Goal: Task Accomplishment & Management: Use online tool/utility

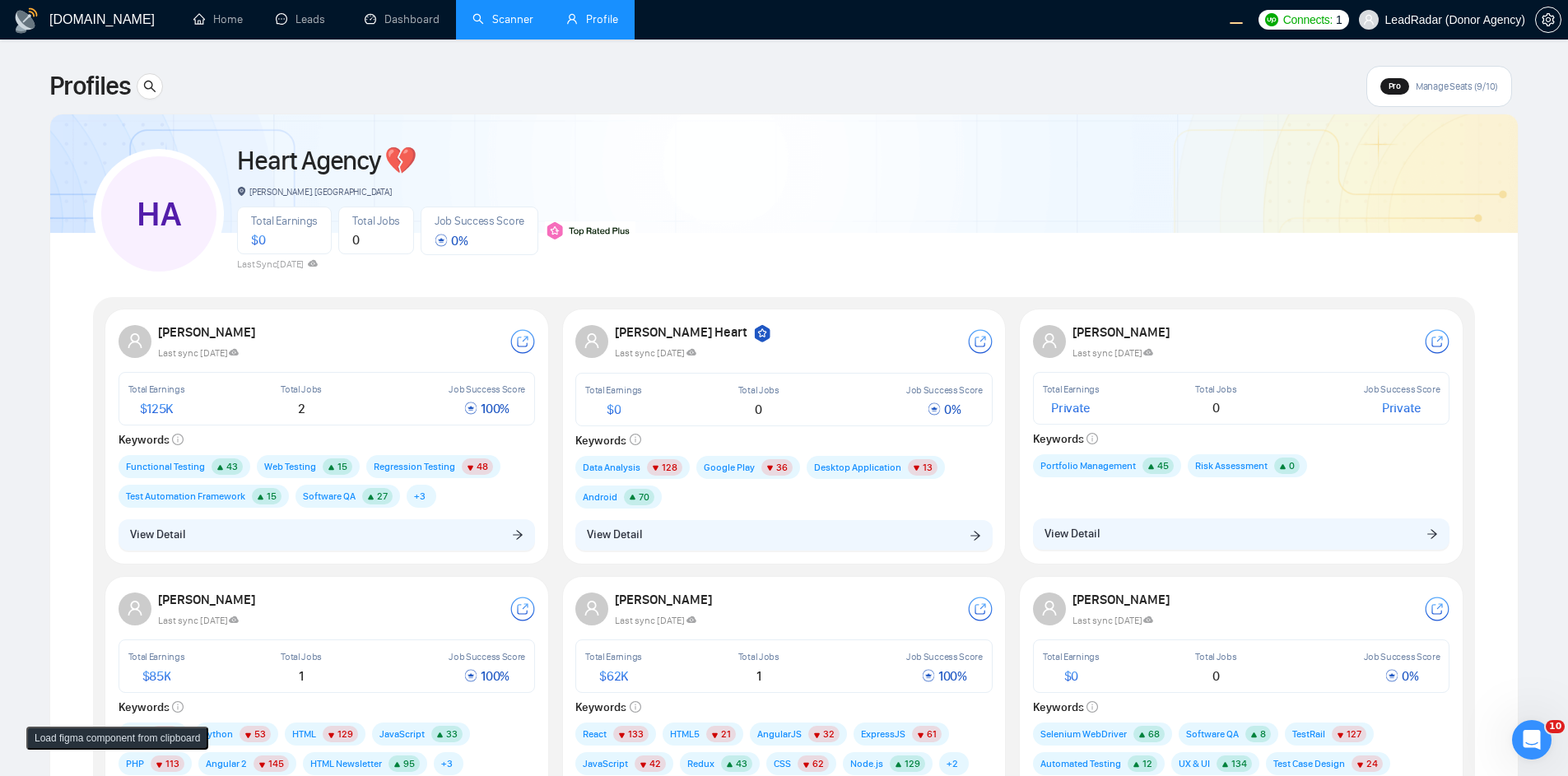
click at [476, 23] on link "Scanner" at bounding box center [502, 19] width 61 height 14
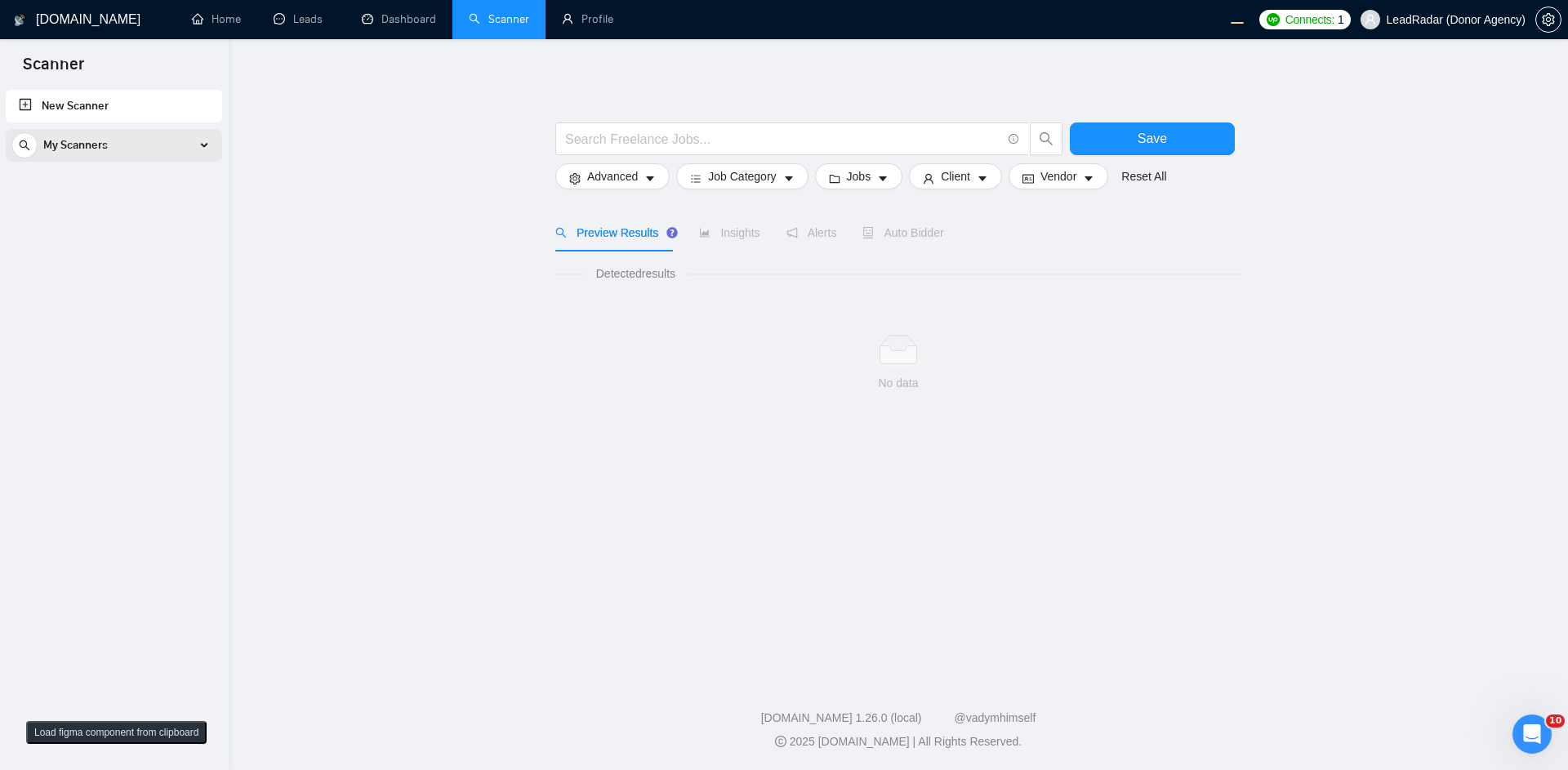
click at [101, 151] on span "My Scanners" at bounding box center [75, 145] width 65 height 33
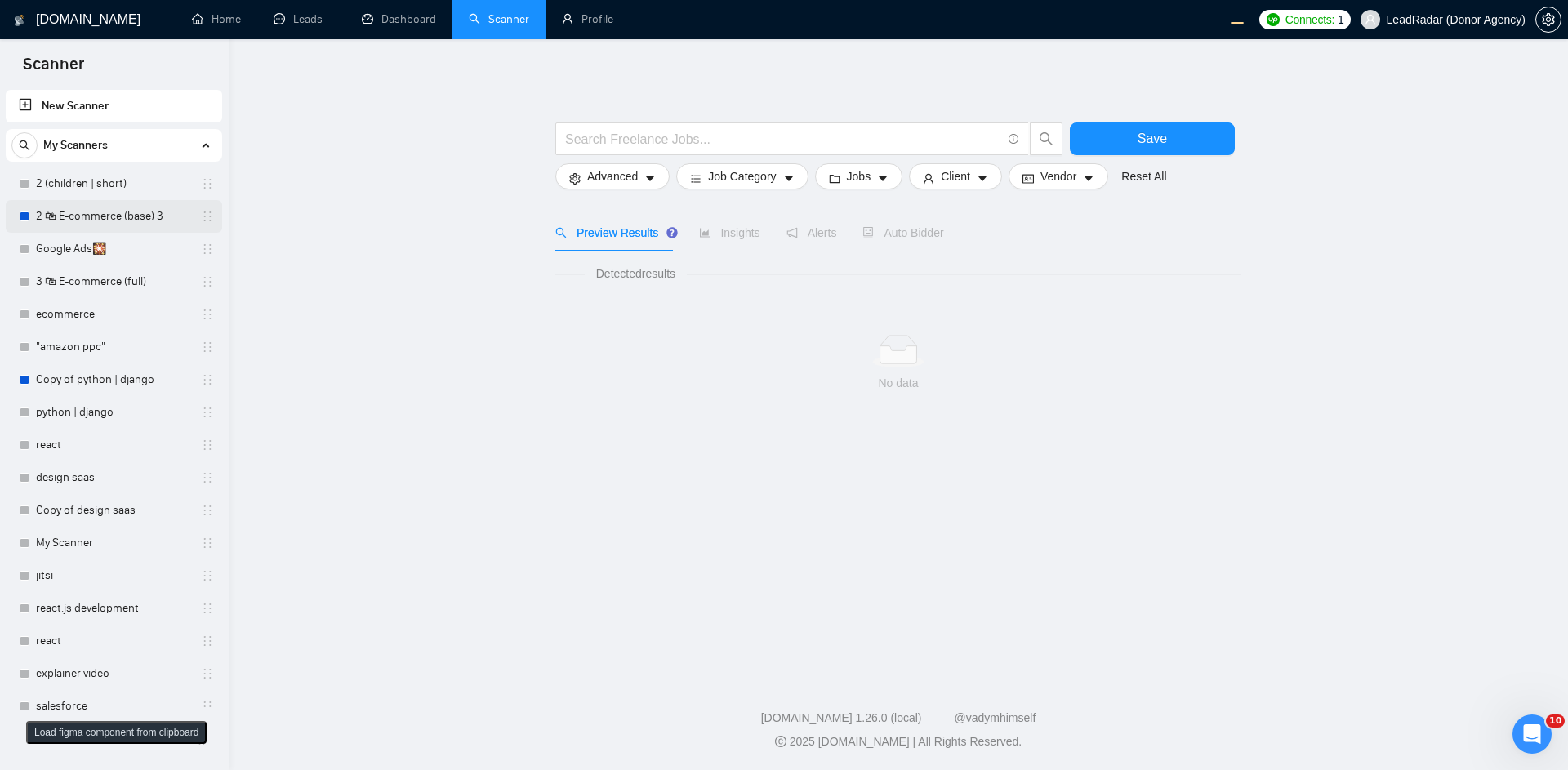
click at [143, 213] on link "2 🛍 E-commerce (base) 3" at bounding box center [113, 216] width 155 height 33
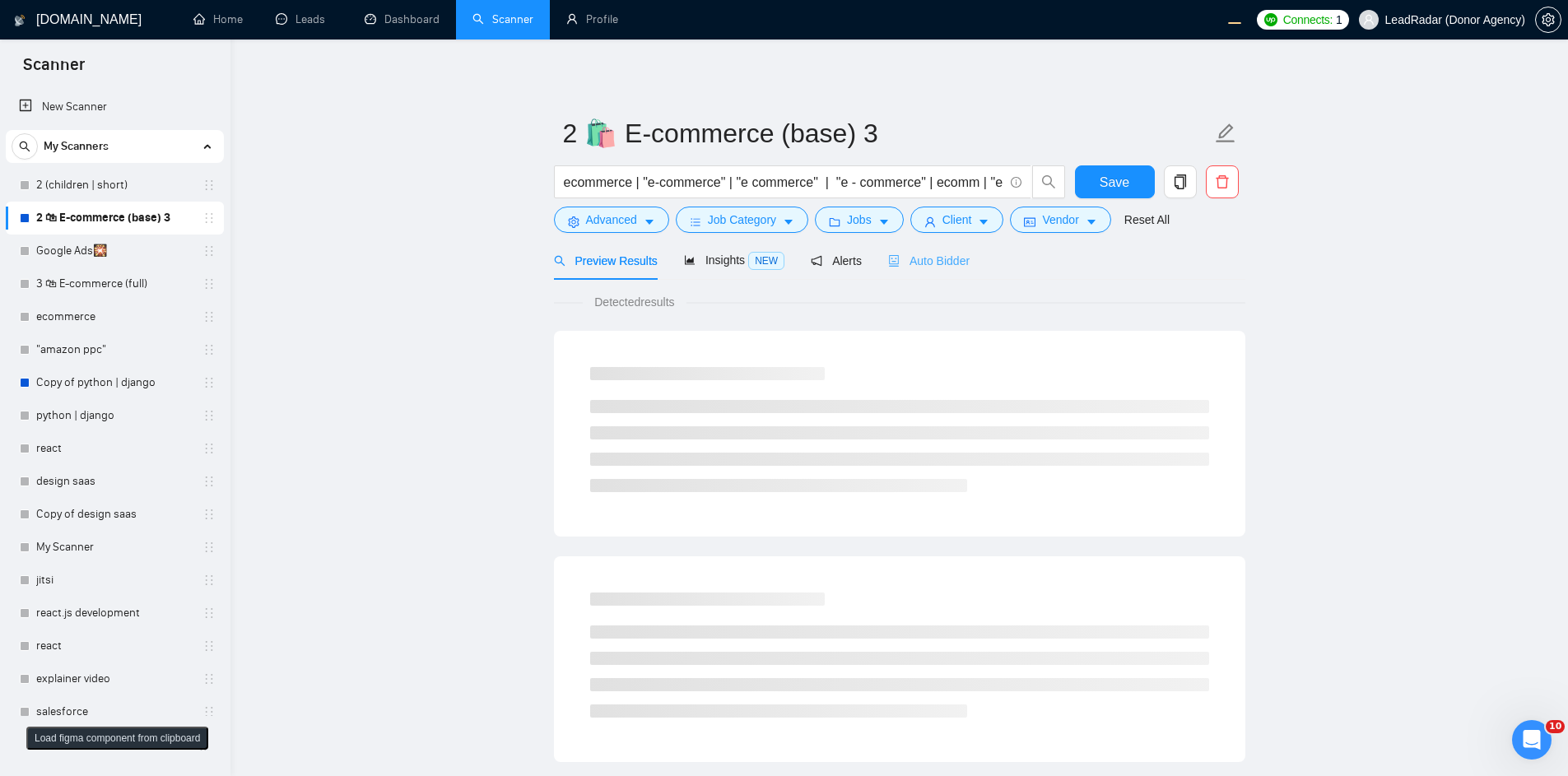
click at [950, 249] on div "Auto Bidder" at bounding box center [928, 260] width 81 height 39
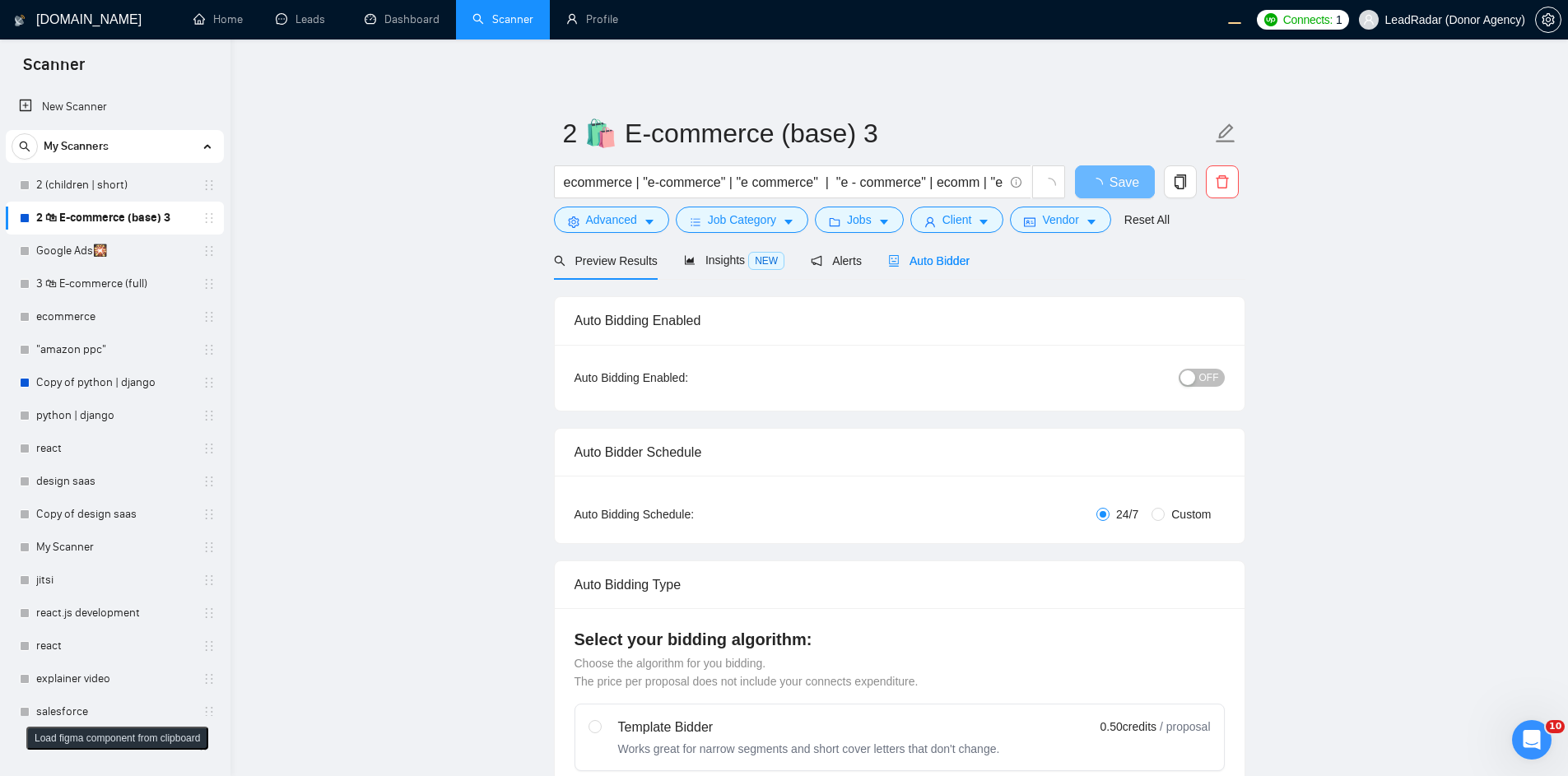
click at [935, 264] on span "Auto Bidder" at bounding box center [928, 261] width 81 height 13
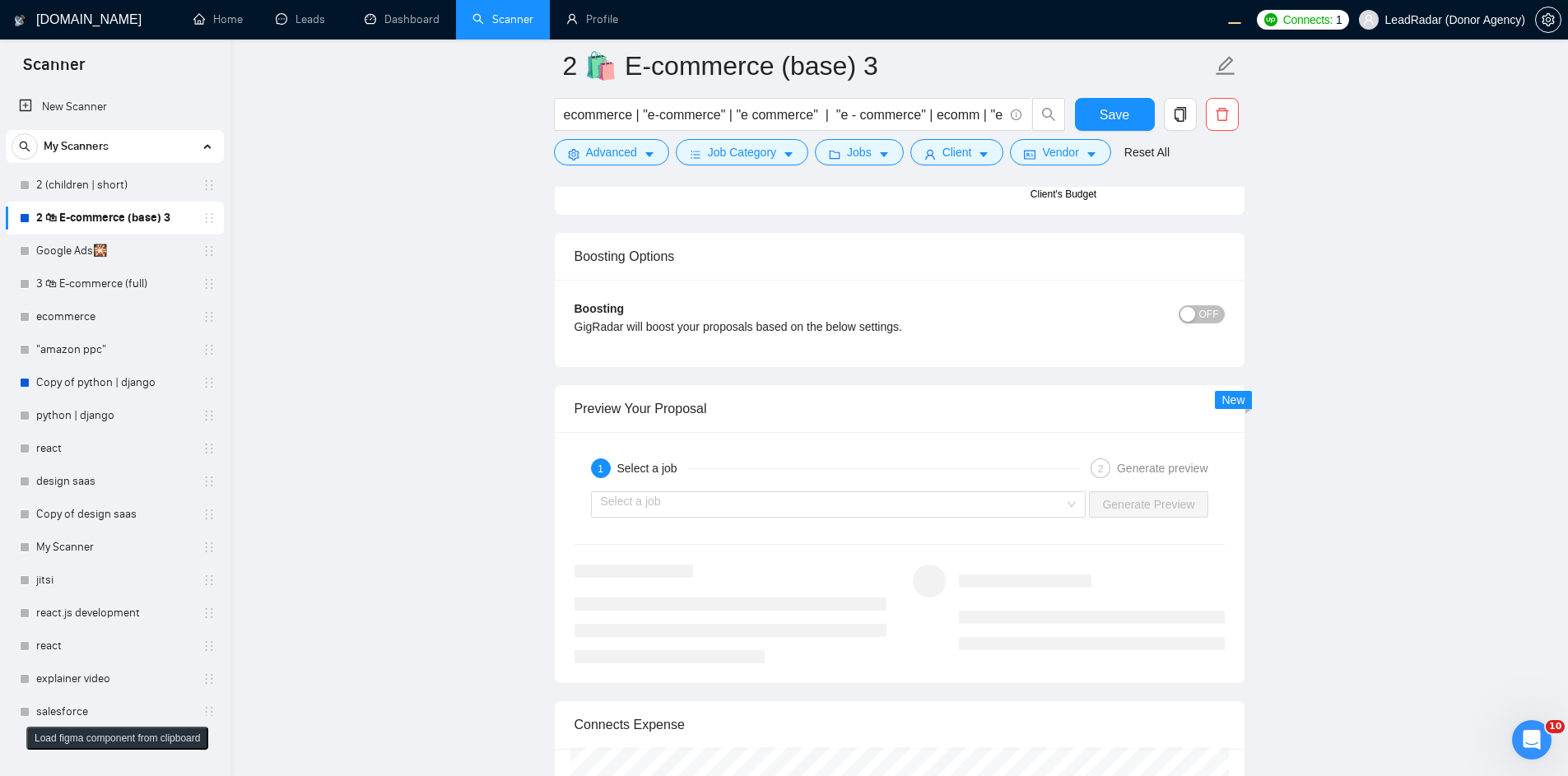
scroll to position [3060, 0]
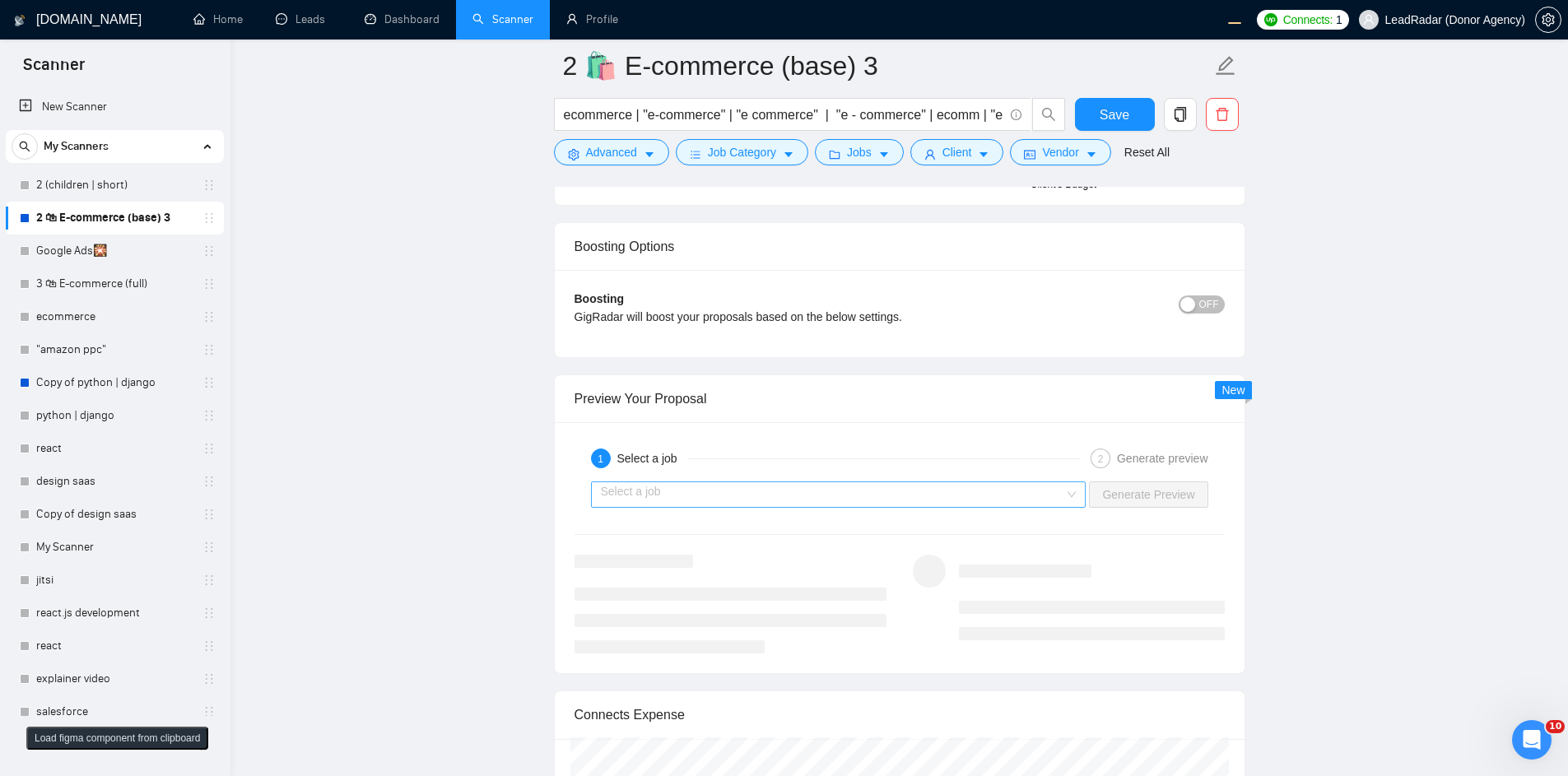
click at [857, 491] on input "search" at bounding box center [833, 494] width 465 height 24
click at [746, 480] on div "Select a job Generate Preview" at bounding box center [900, 494] width 654 height 40
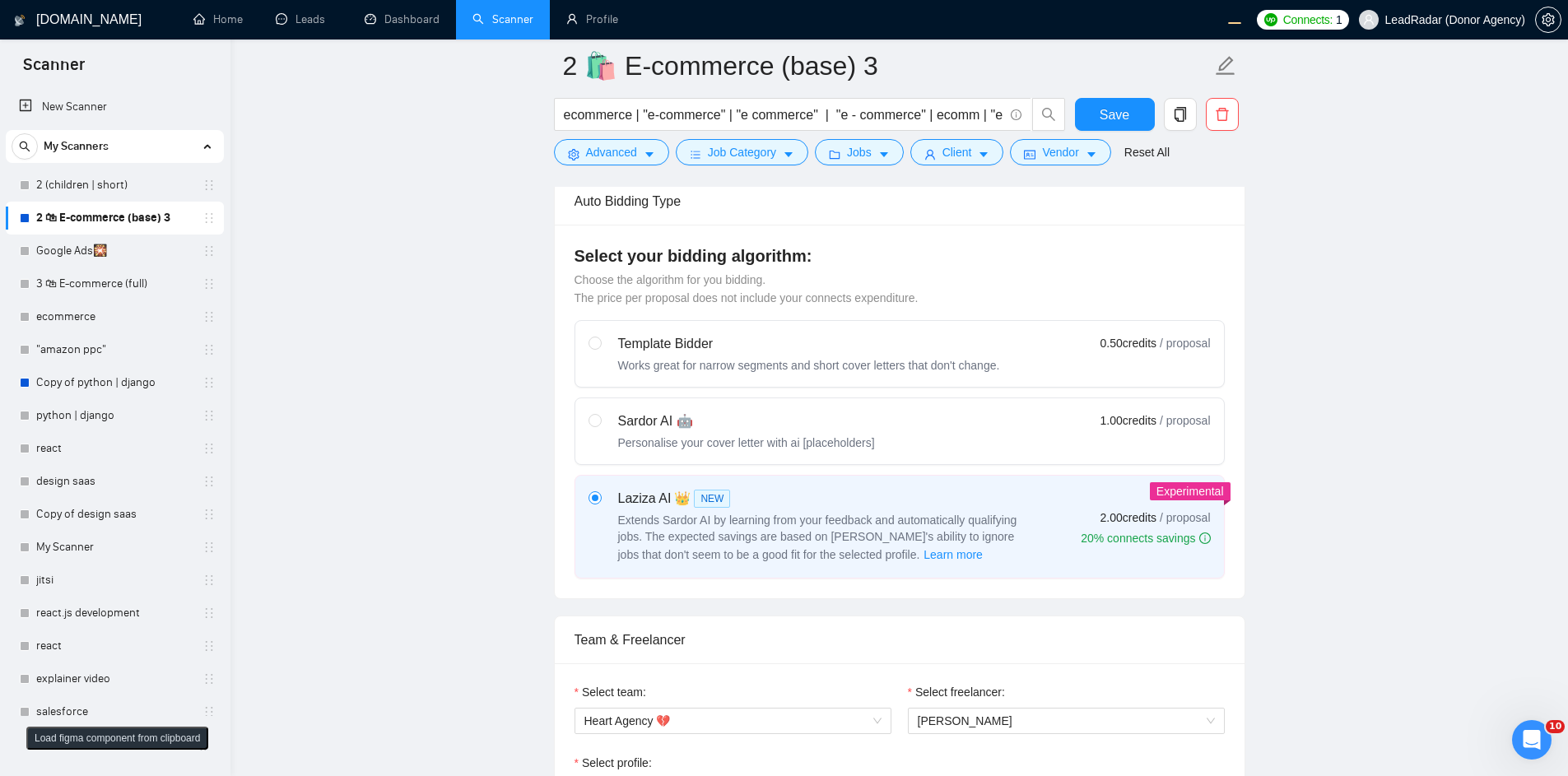
scroll to position [493, 0]
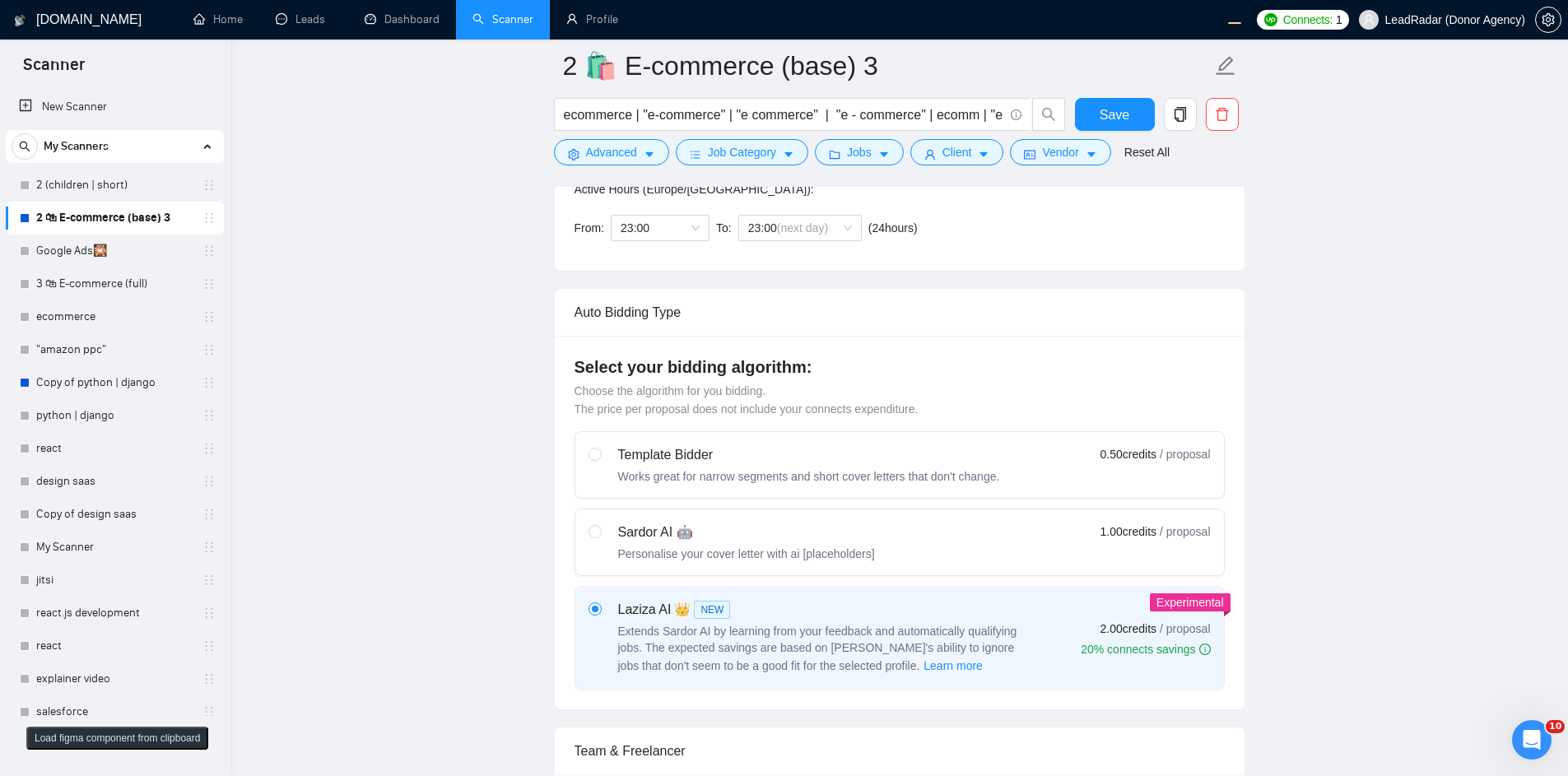
click at [630, 542] on div "Sardor AI 🤖 Personalise your cover letter with ai [placeholders]" at bounding box center [746, 542] width 257 height 40
click at [600, 536] on input "radio" at bounding box center [595, 530] width 11 height 11
radio input "true"
radio input "false"
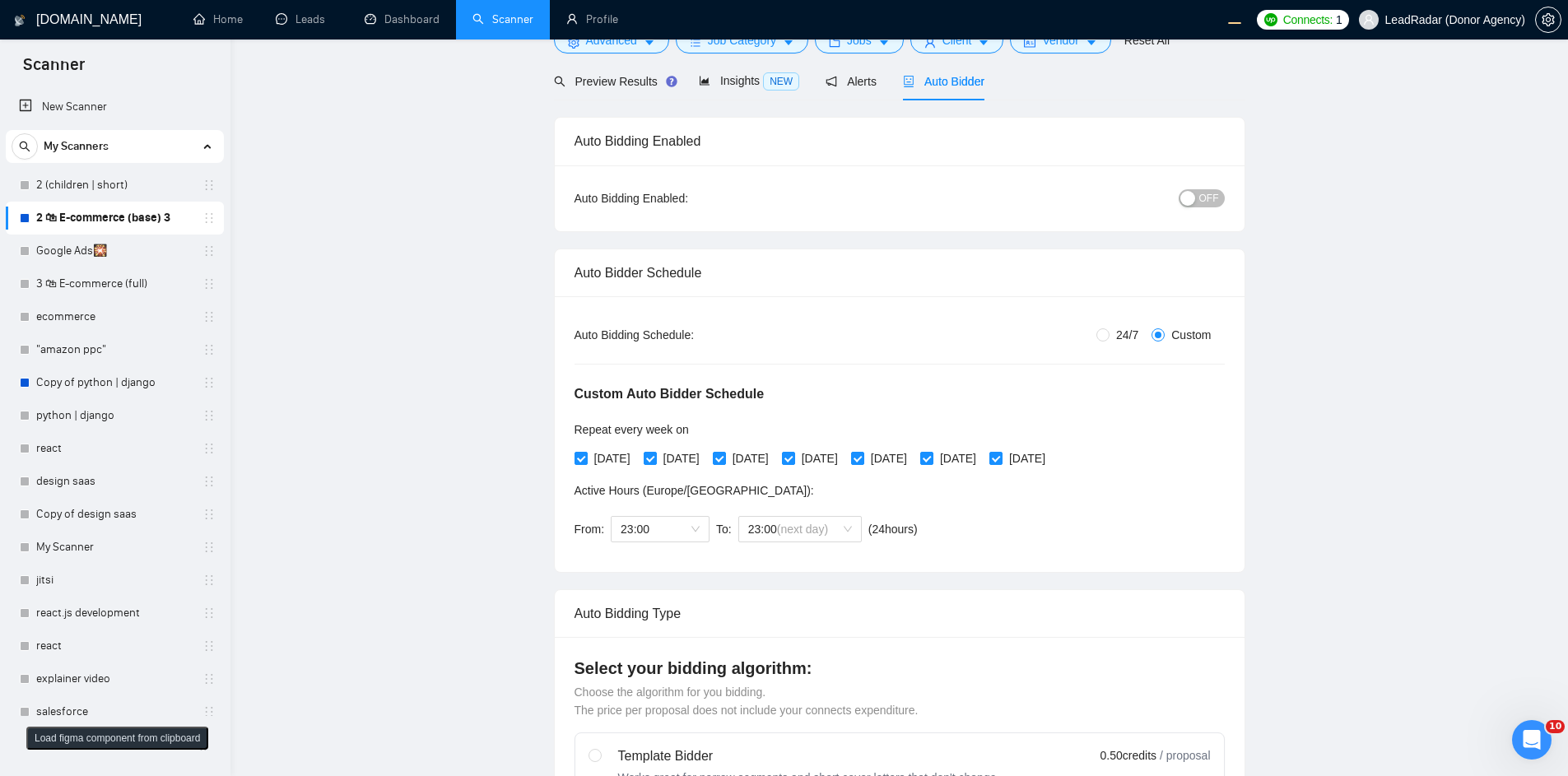
scroll to position [0, 0]
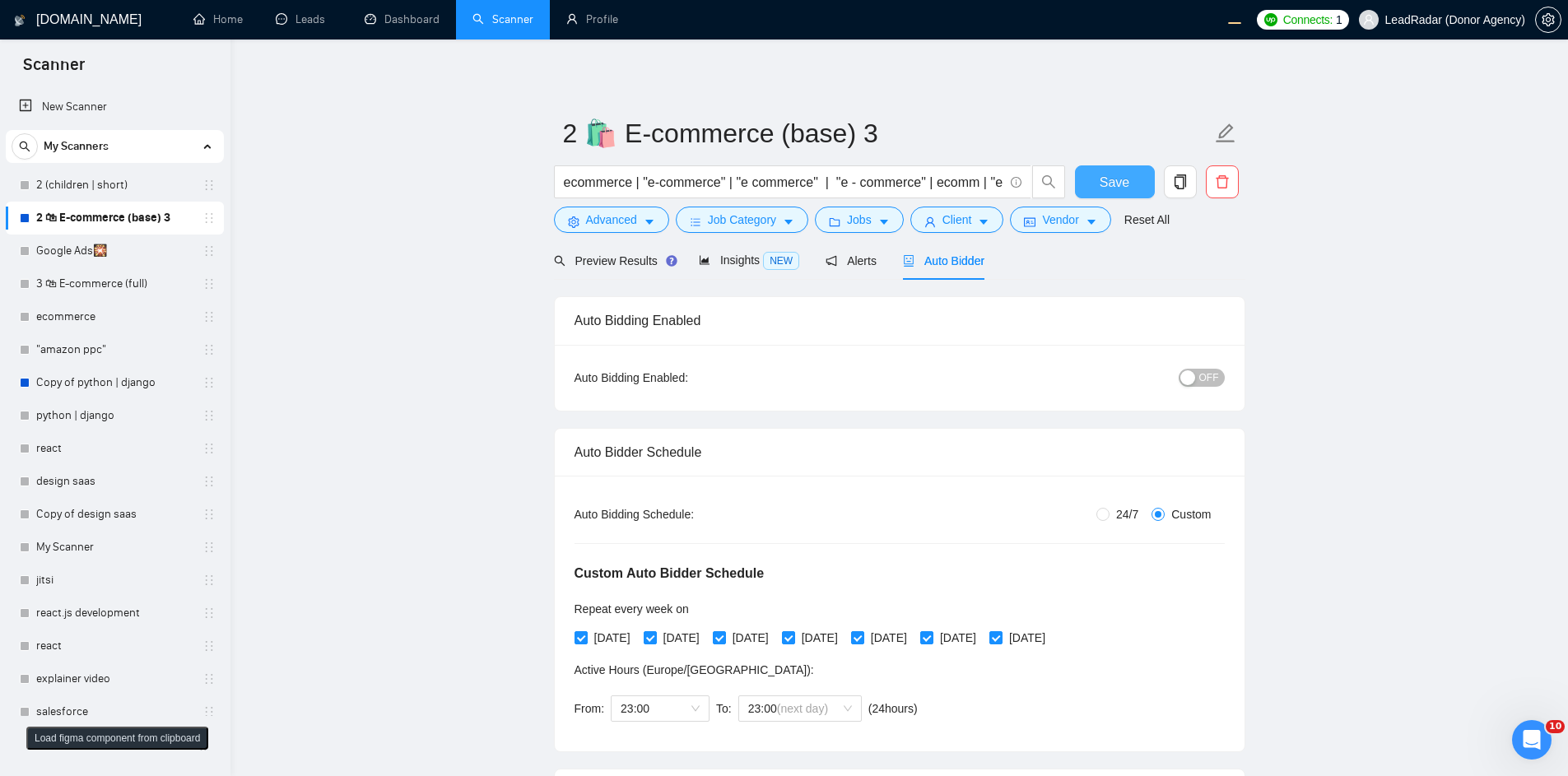
click at [1126, 179] on span "Save" at bounding box center [1114, 183] width 29 height 21
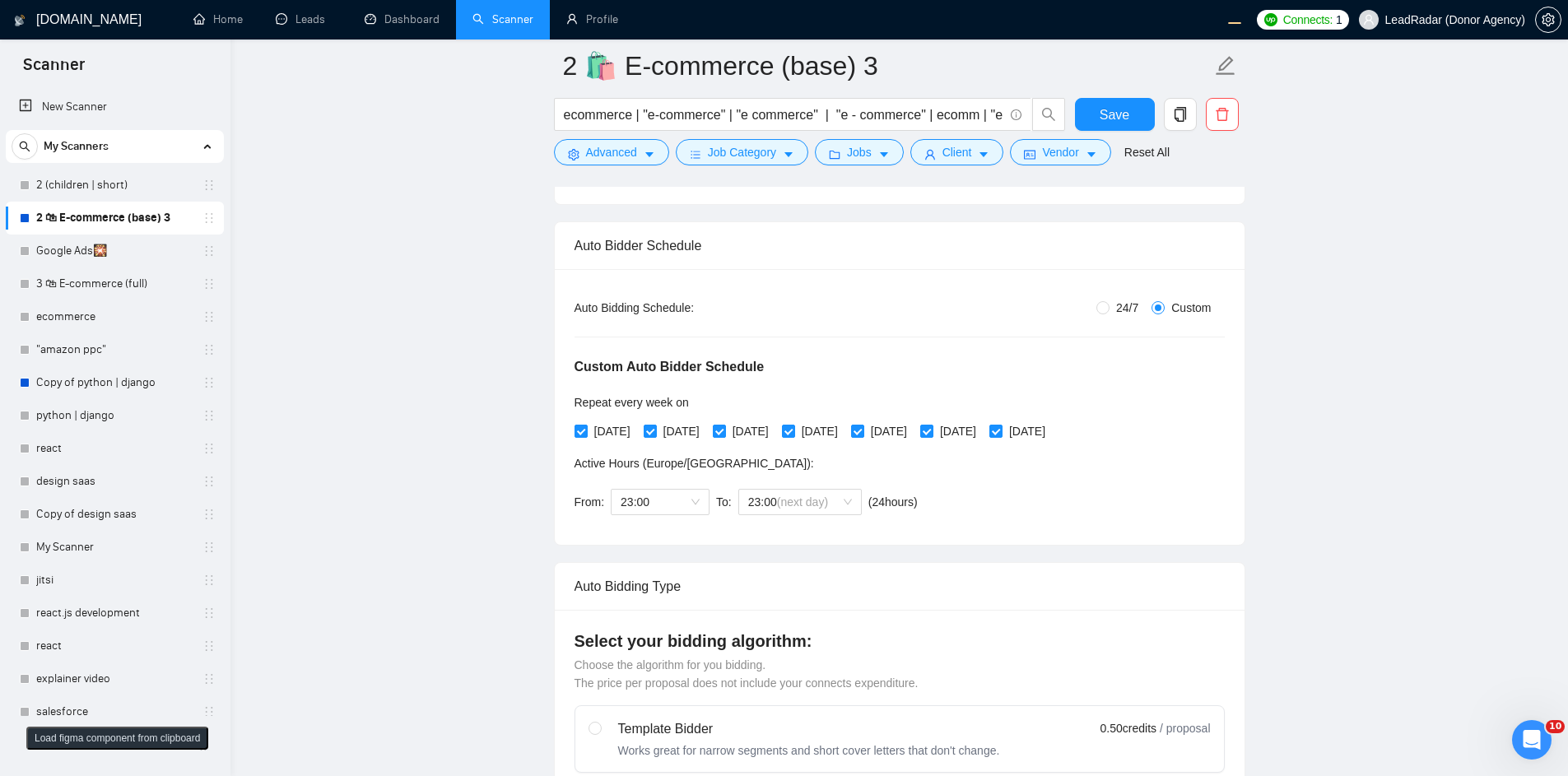
scroll to position [493, 0]
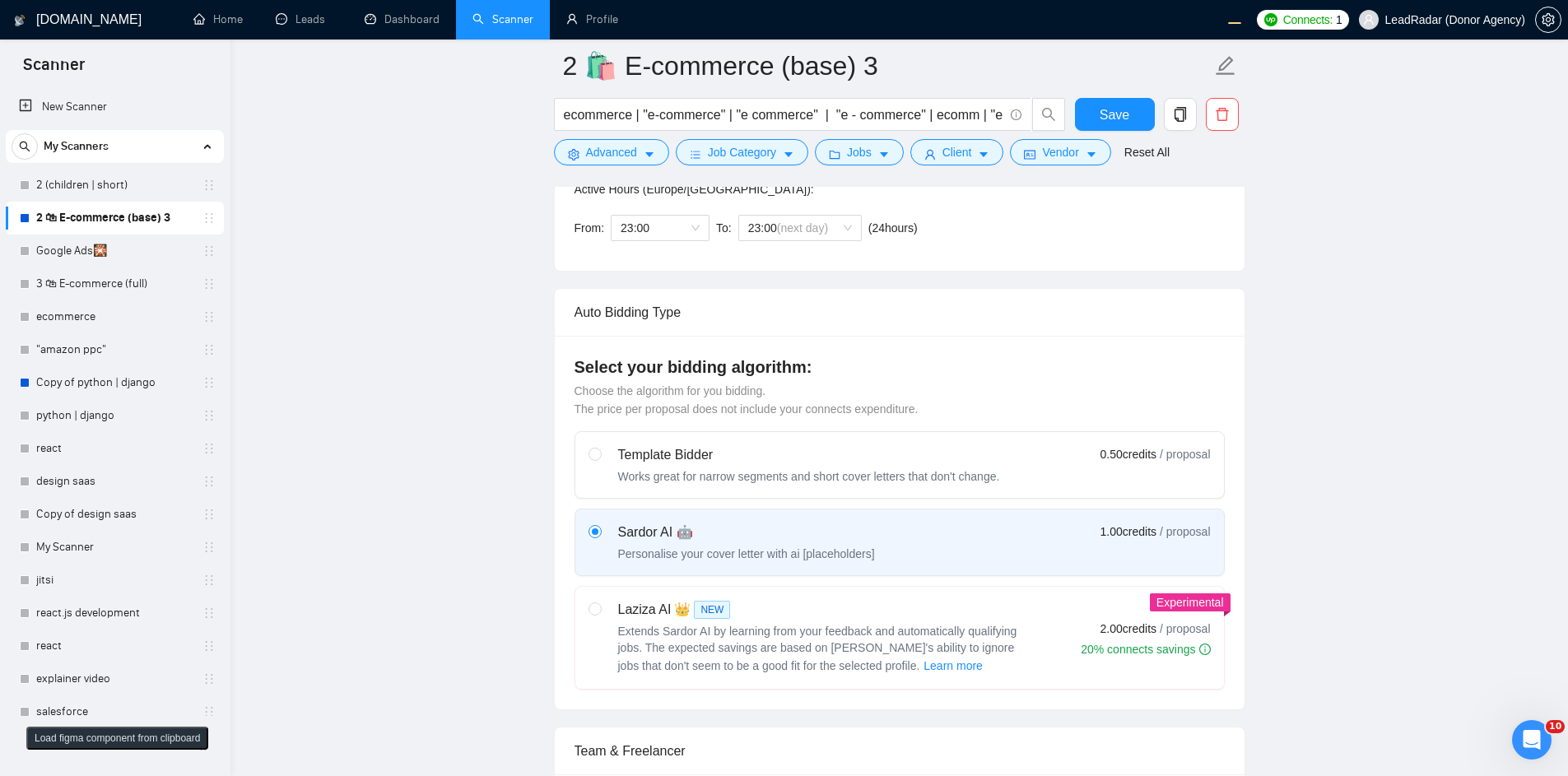
click at [738, 619] on div "Laziza AI 👑 NEW Extends Sardor AI by learning from your feedback and automatica…" at bounding box center [824, 638] width 412 height 75
click at [592, 614] on span at bounding box center [596, 608] width 13 height 13
click at [592, 614] on input "radio" at bounding box center [595, 607] width 11 height 11
radio input "true"
radio input "false"
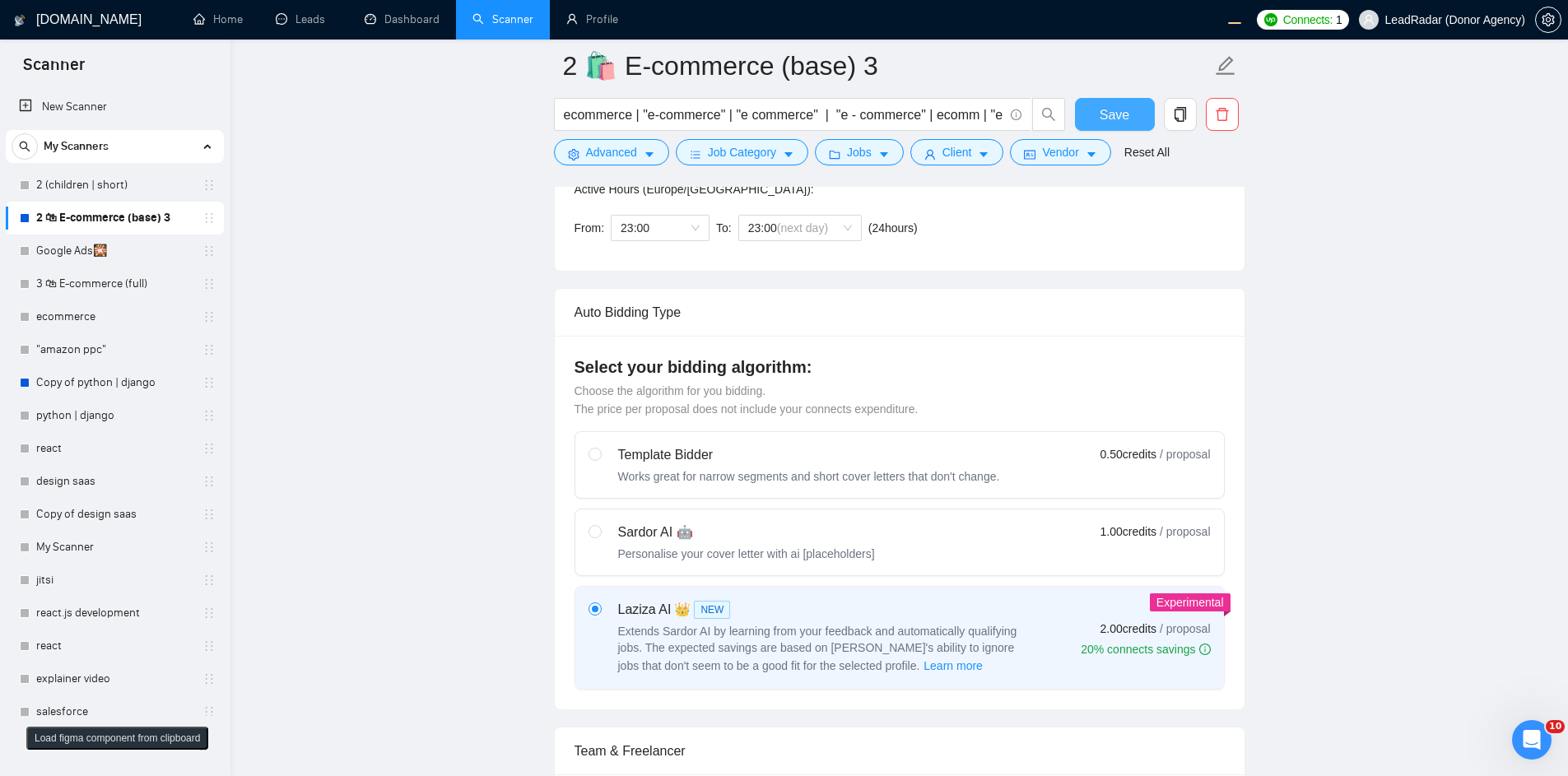
click at [1135, 121] on button "Save" at bounding box center [1115, 114] width 80 height 33
click at [585, 540] on label "Sardor AI 🤖 Personalise your cover letter with ai [placeholders] 1.00 credits /…" at bounding box center [900, 542] width 648 height 66
click at [589, 536] on input "radio" at bounding box center [595, 530] width 11 height 11
radio input "true"
radio input "false"
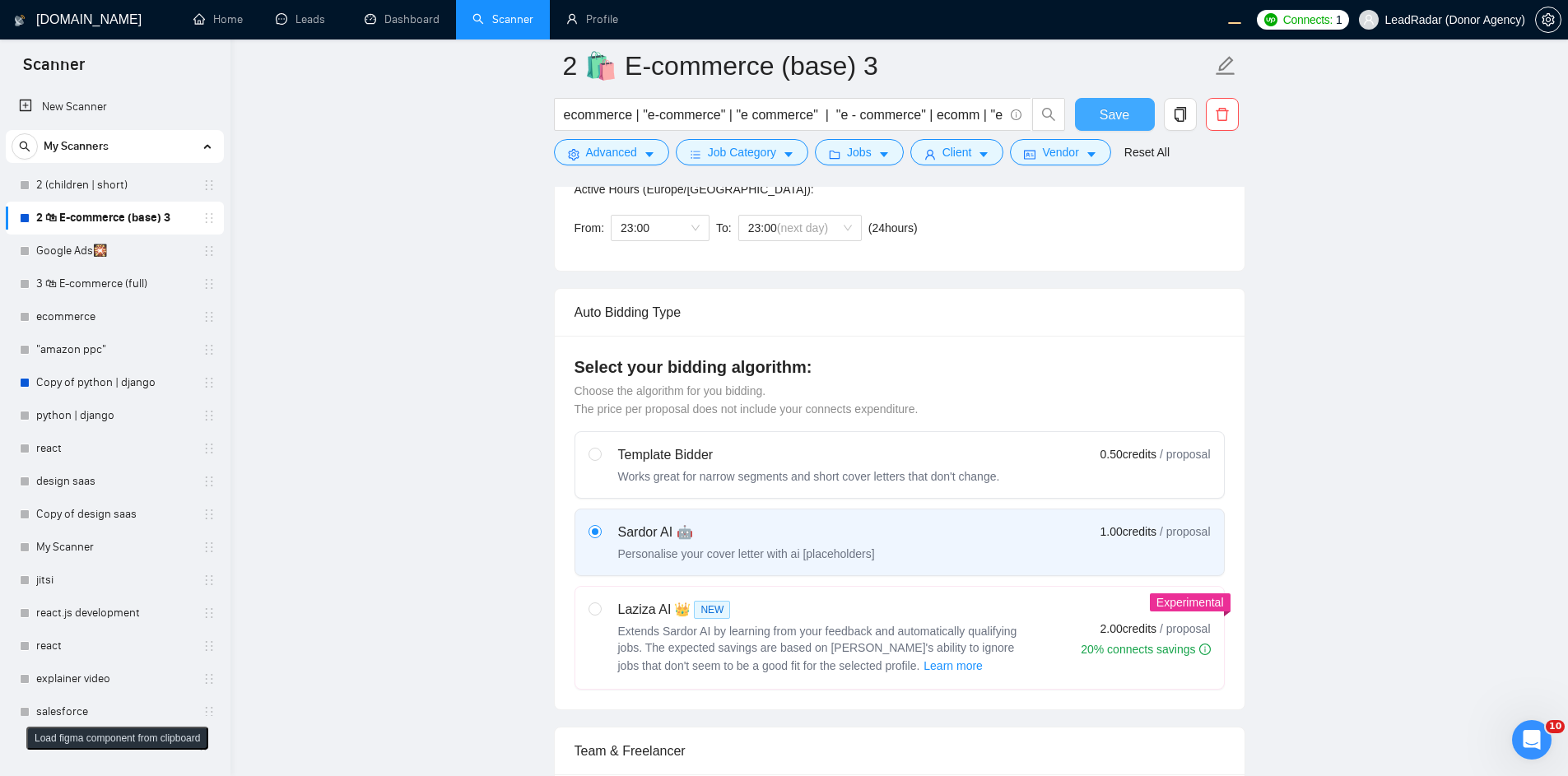
click at [1102, 121] on span "Save" at bounding box center [1114, 115] width 29 height 21
click at [845, 588] on label "Laziza AI 👑 NEW Extends Sardor AI by learning from your feedback and automatica…" at bounding box center [900, 638] width 648 height 102
click at [600, 602] on input "radio" at bounding box center [595, 607] width 11 height 11
radio input "true"
click at [837, 606] on div "Laziza AI 👑 NEW" at bounding box center [824, 609] width 412 height 20
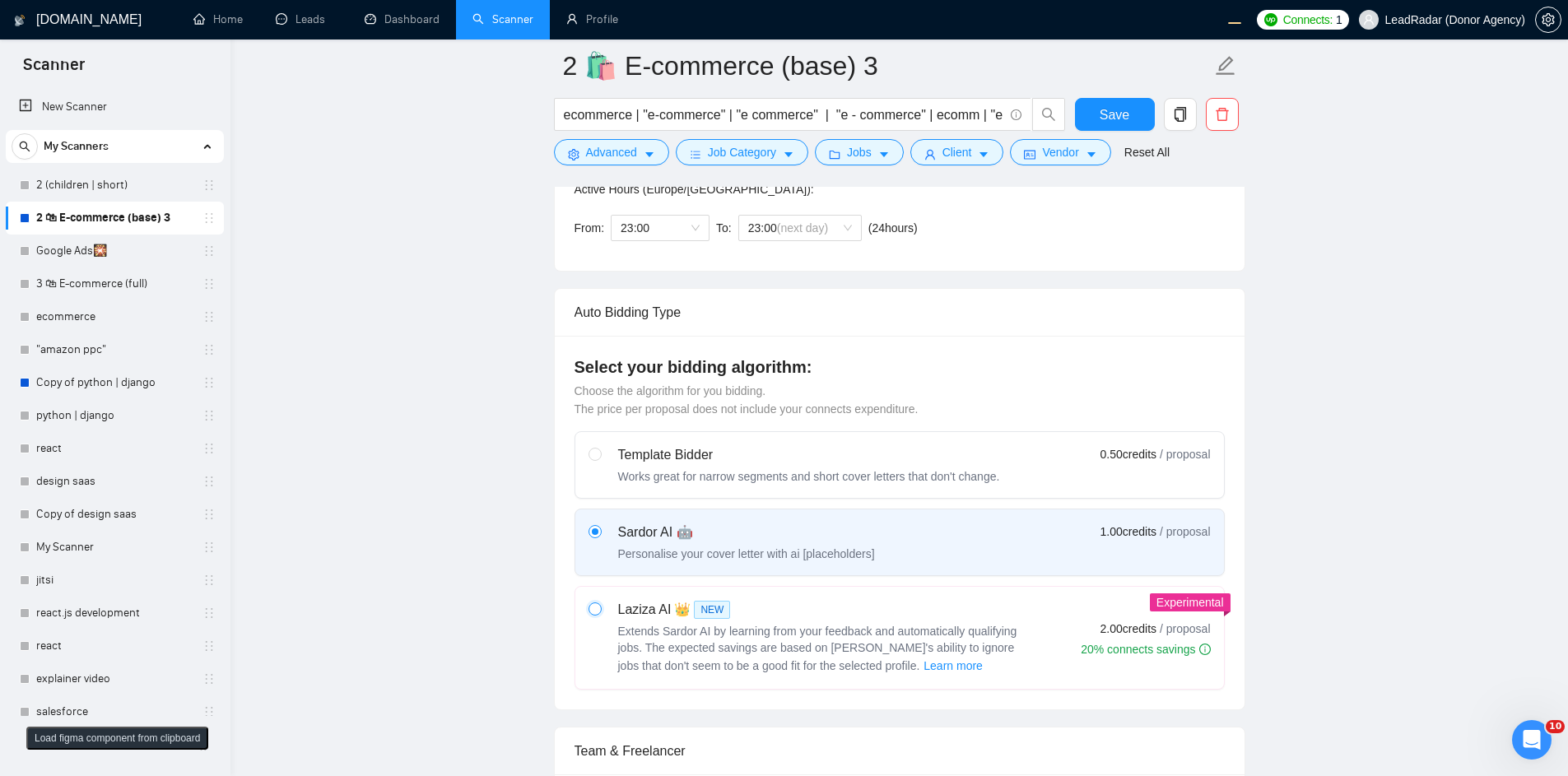
click at [600, 606] on input "radio" at bounding box center [595, 607] width 11 height 11
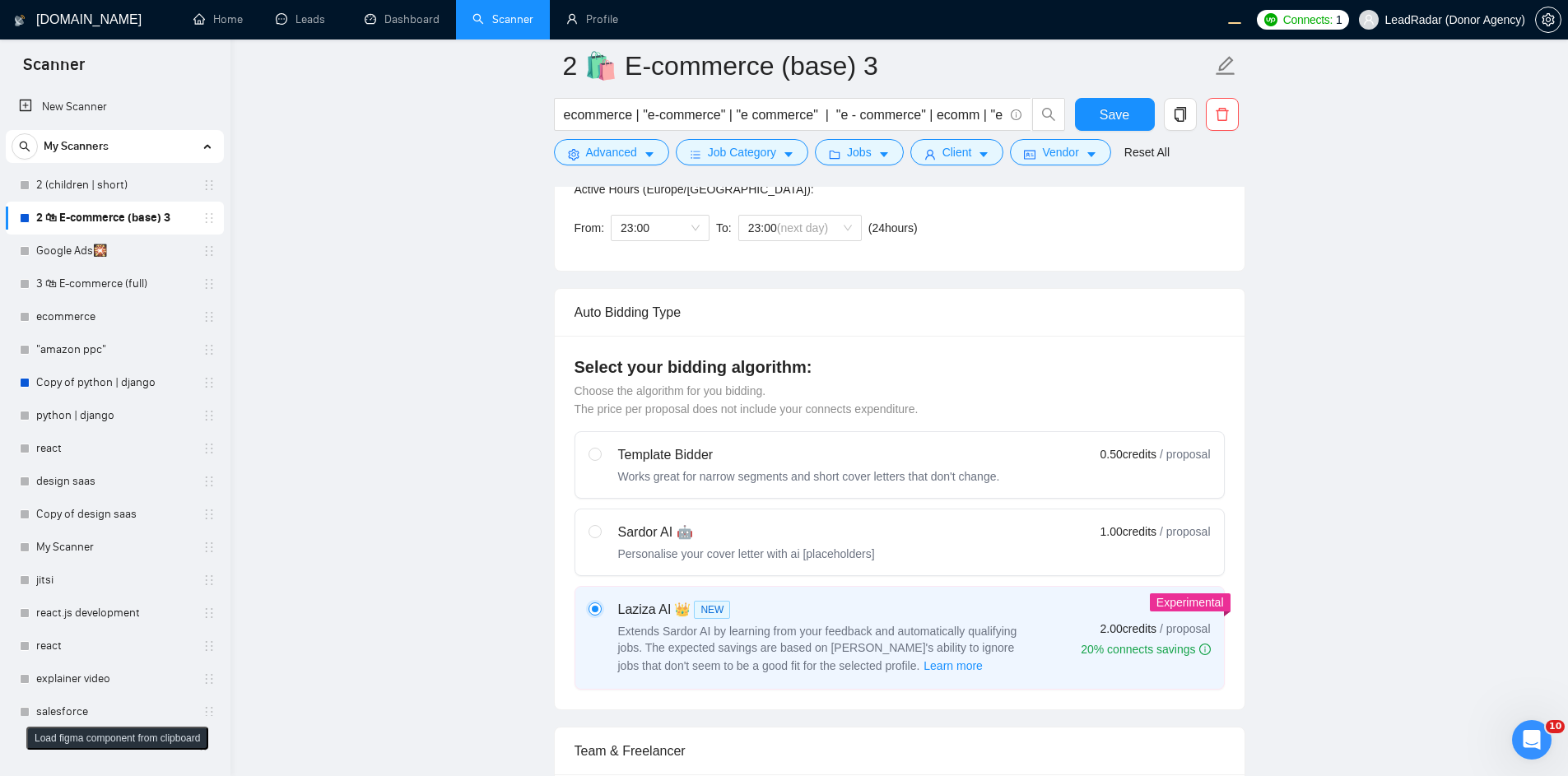
radio input "false"
click at [1122, 113] on span "Save" at bounding box center [1114, 115] width 29 height 21
drag, startPoint x: 1100, startPoint y: 536, endPoint x: 646, endPoint y: 543, distance: 454.1
click at [1101, 536] on span "1.00 credits" at bounding box center [1128, 531] width 56 height 18
click at [600, 536] on input "radio" at bounding box center [595, 530] width 11 height 11
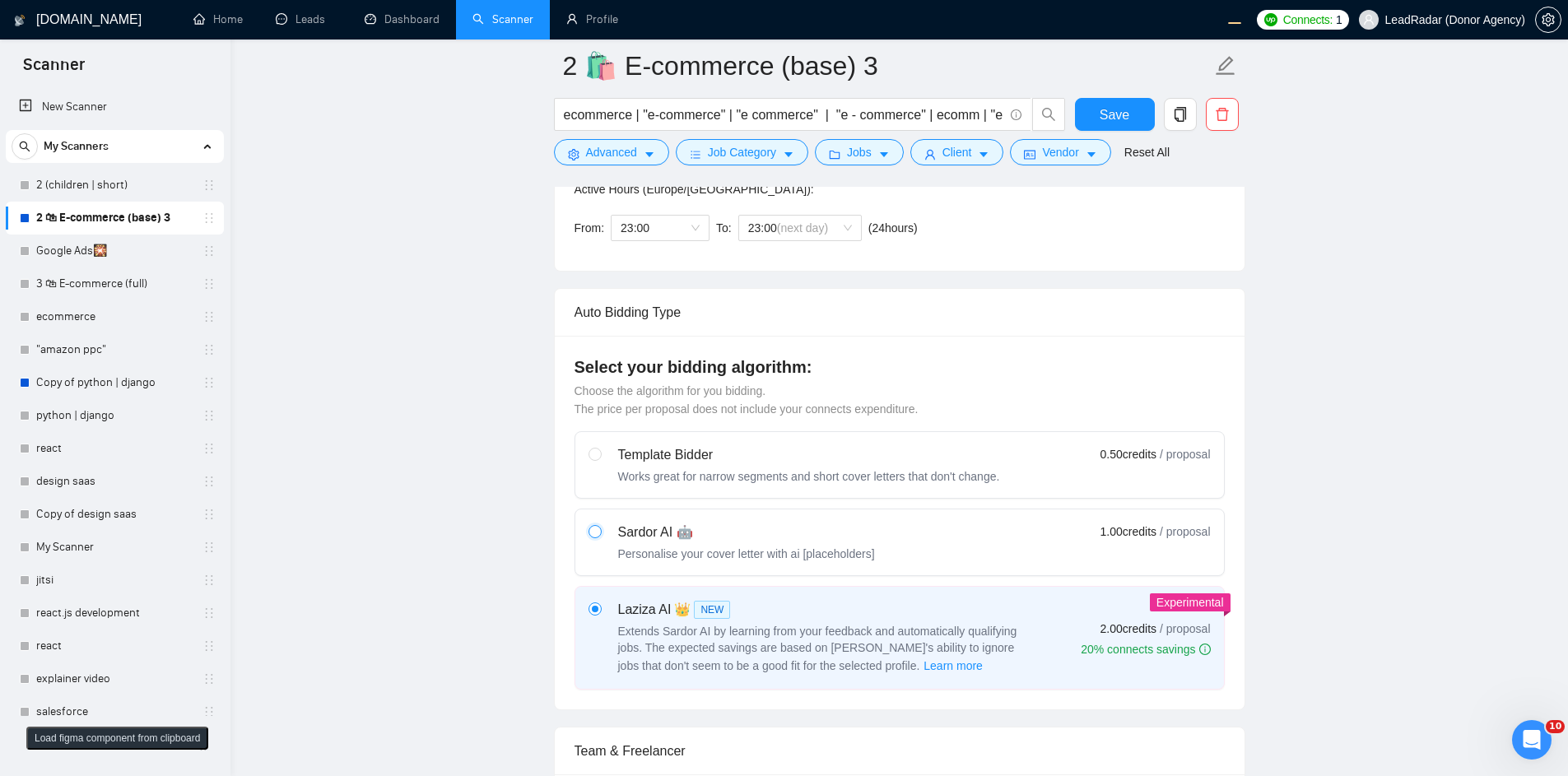
radio input "true"
radio input "false"
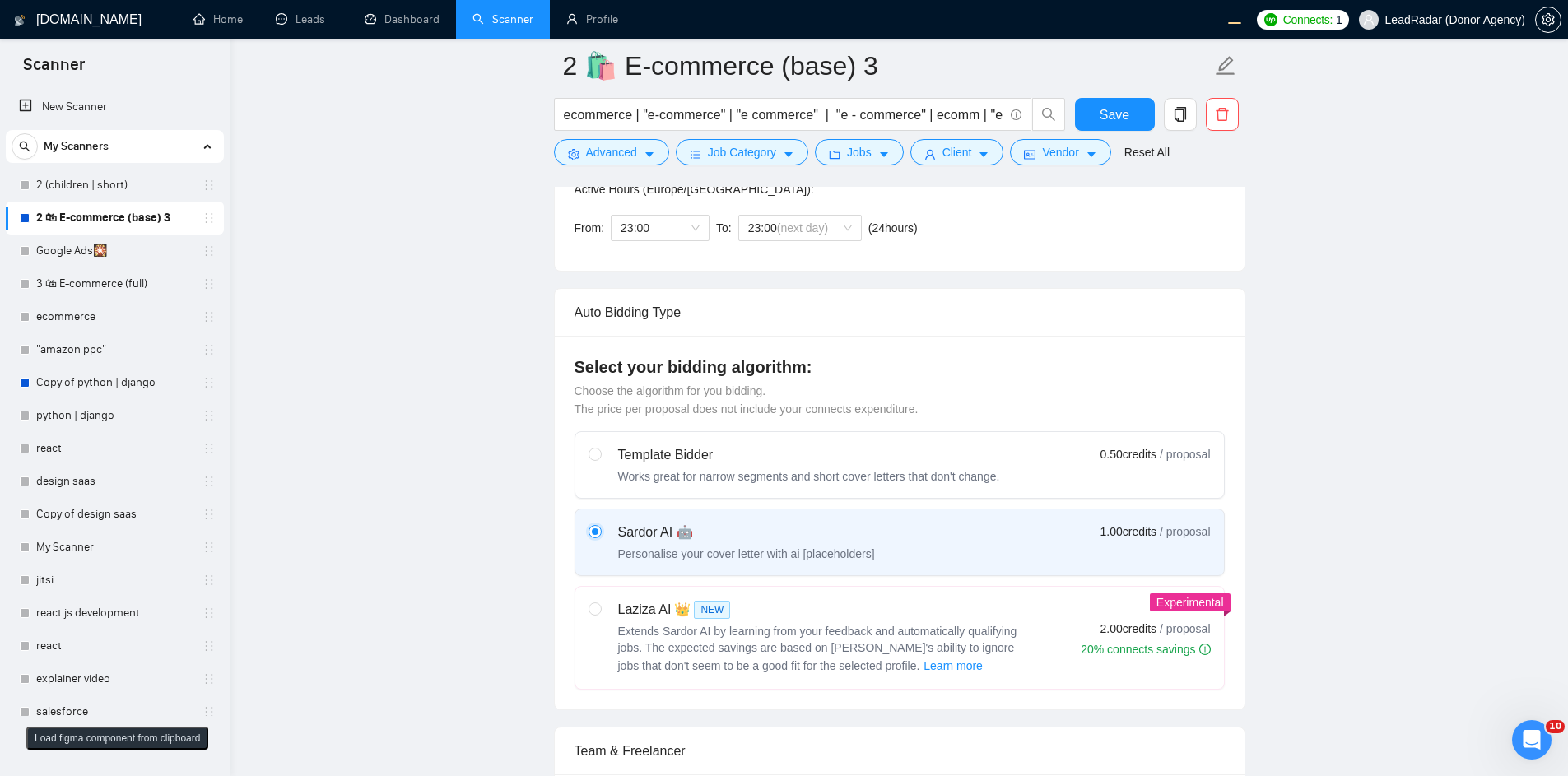
scroll to position [987, 0]
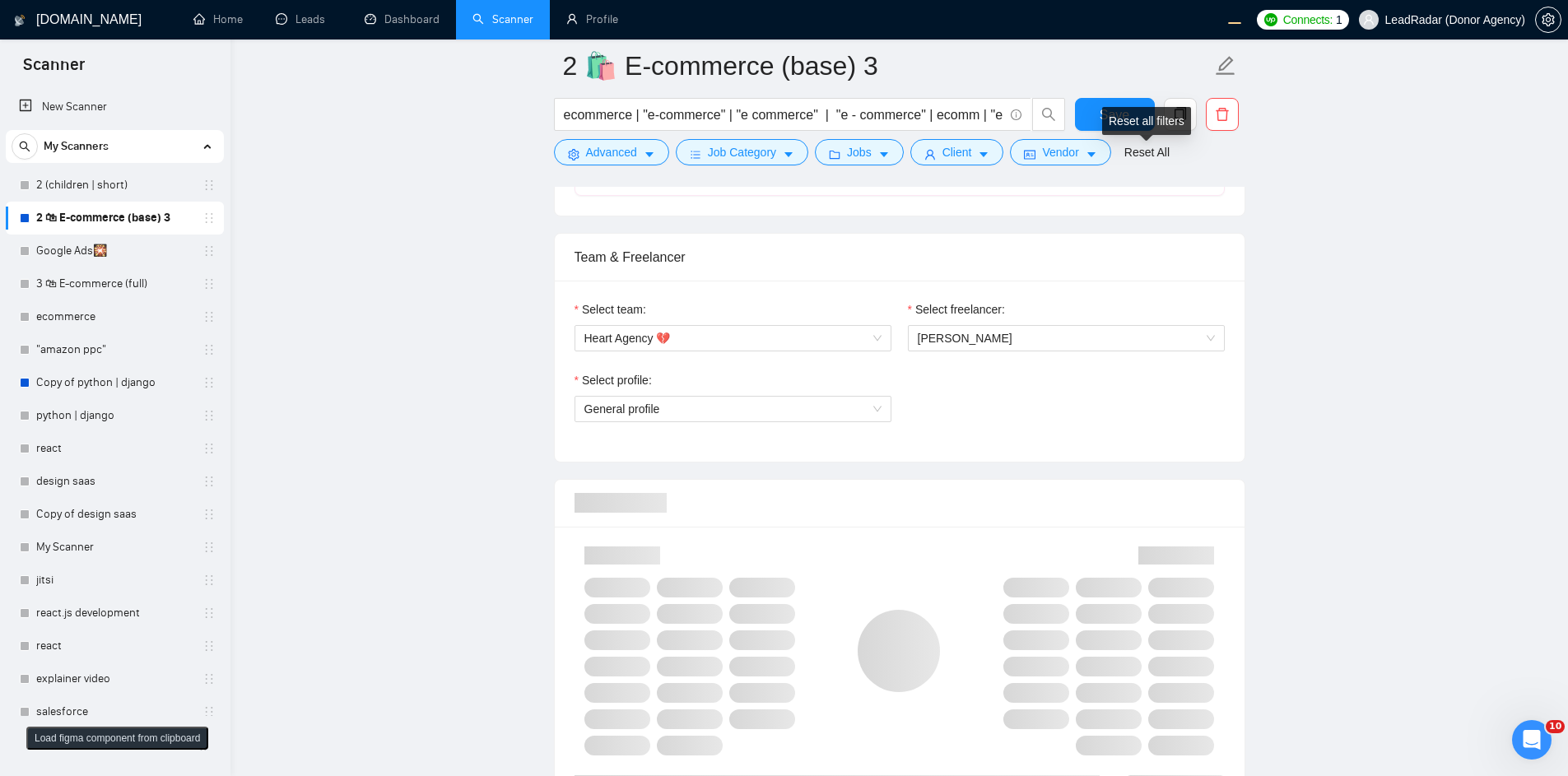
click at [1105, 122] on div "Reset all filters" at bounding box center [1147, 121] width 89 height 28
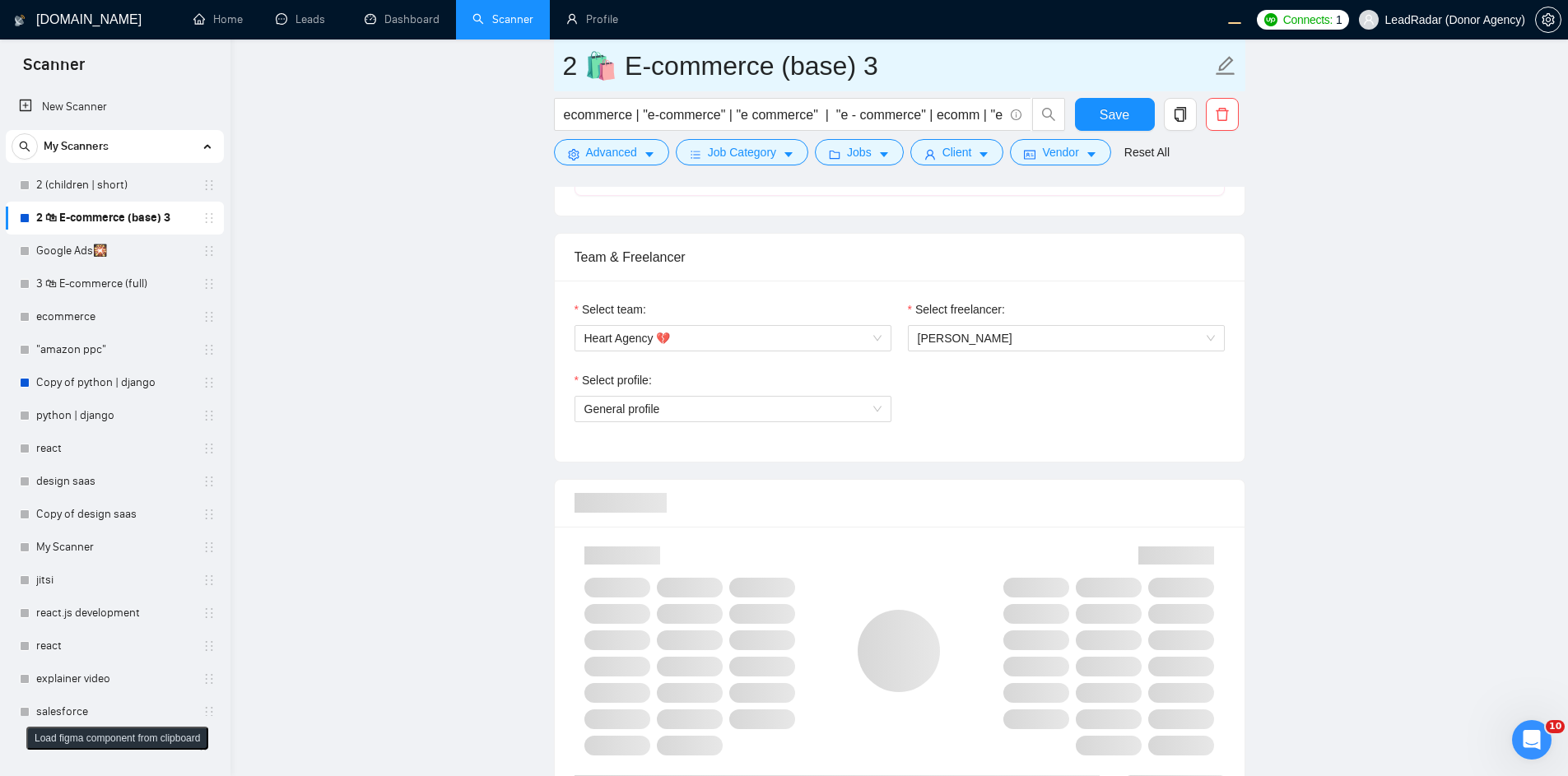
click at [1131, 84] on input "2 🛍 E-commerce (base) 3" at bounding box center [887, 66] width 648 height 41
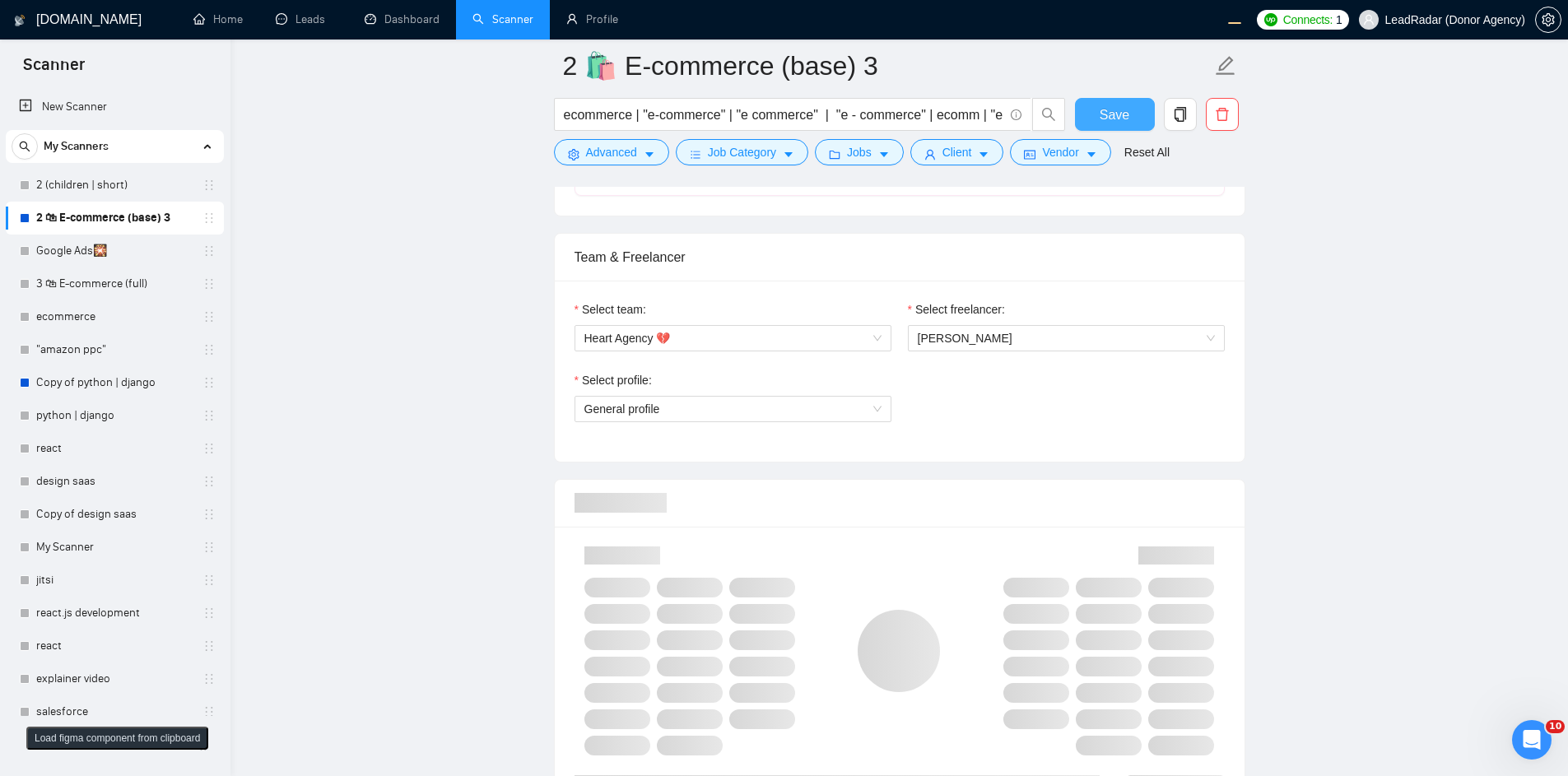
click at [1116, 114] on span "Save" at bounding box center [1114, 115] width 29 height 21
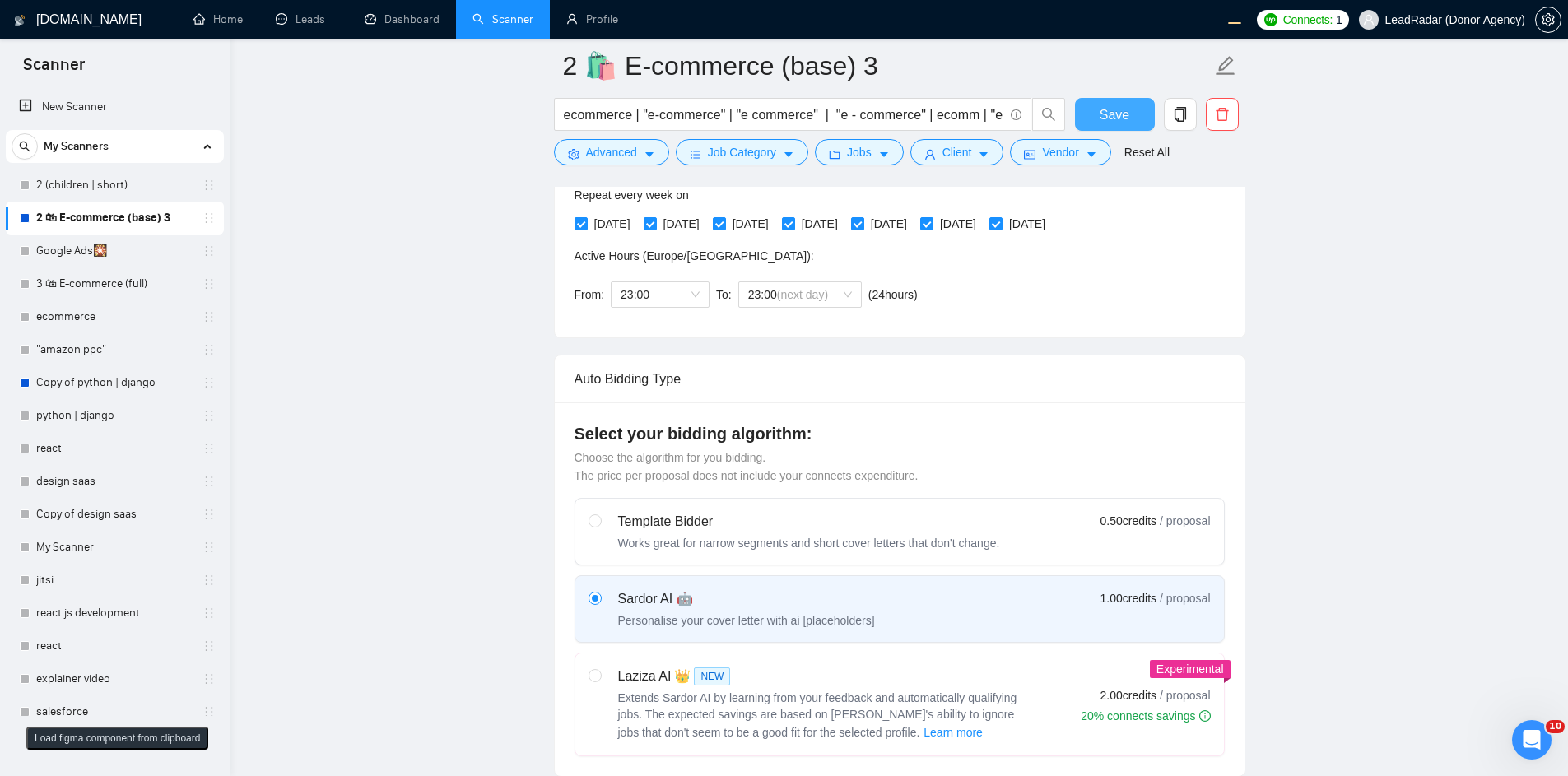
scroll to position [395, 0]
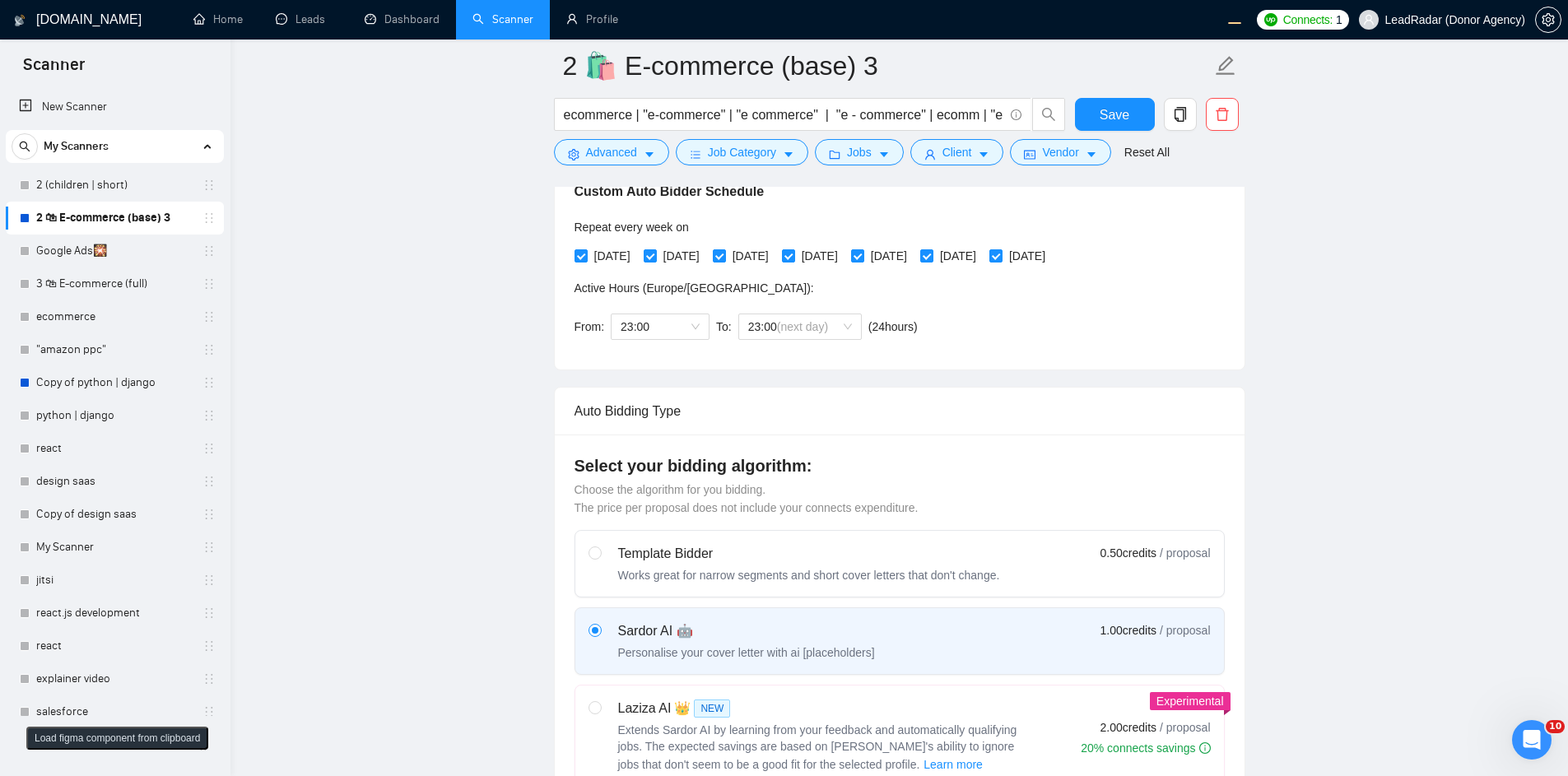
click at [596, 699] on label at bounding box center [596, 736] width 13 height 75
click at [596, 701] on input "radio" at bounding box center [595, 706] width 11 height 11
radio input "true"
click at [586, 715] on label "Laziza AI 👑 NEW Extends Sardor AI by learning from your feedback and automatica…" at bounding box center [900, 736] width 648 height 102
click at [589, 712] on input "radio" at bounding box center [595, 706] width 11 height 11
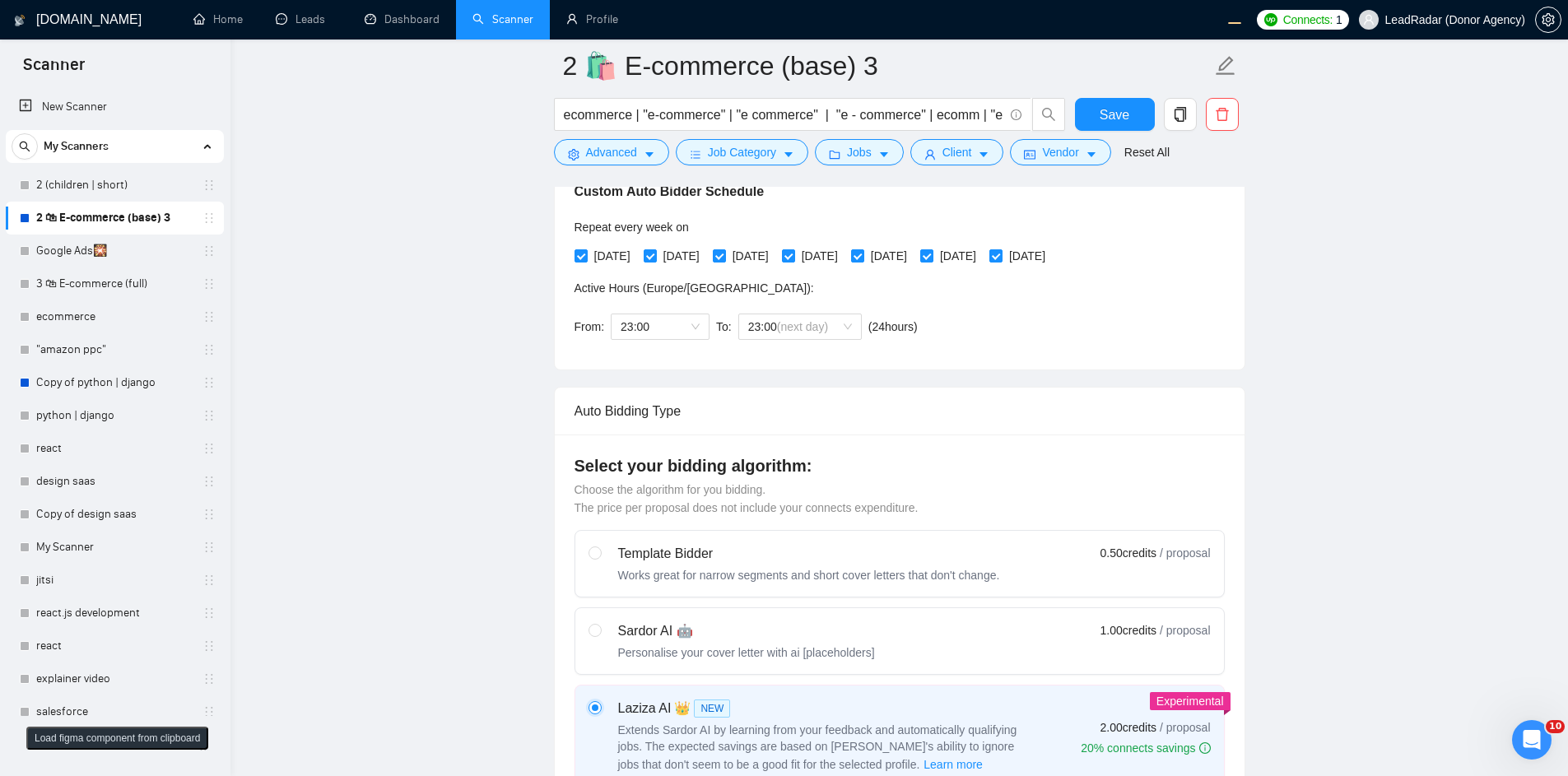
radio input "false"
click at [1116, 121] on span "Save" at bounding box center [1114, 115] width 29 height 21
click at [608, 631] on div "Sardor AI 🤖 Personalise your cover letter with ai [placeholders]" at bounding box center [732, 640] width 286 height 40
click at [600, 631] on input "radio" at bounding box center [595, 629] width 11 height 11
radio input "true"
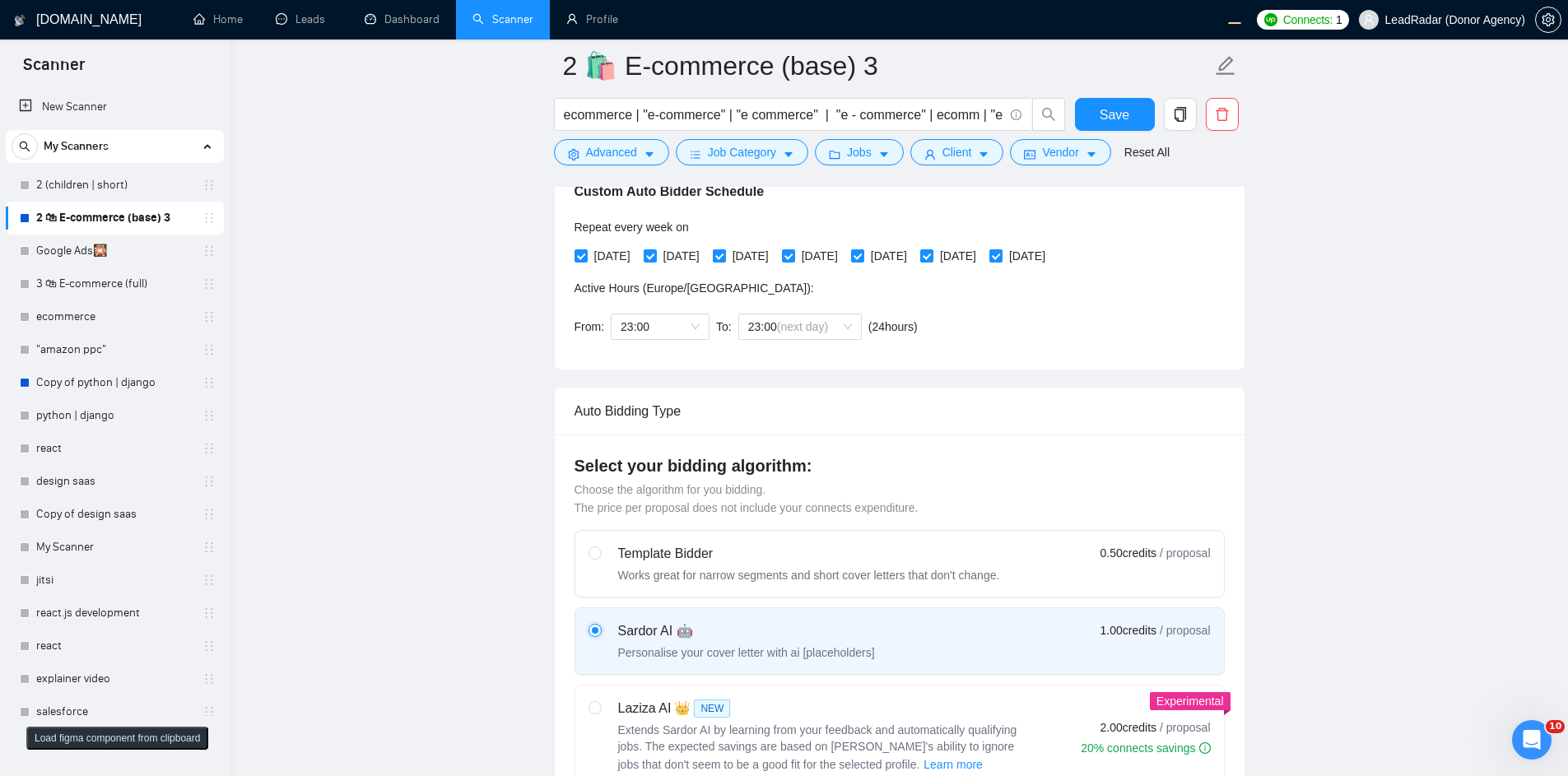
radio input "false"
click at [1096, 114] on button "Save" at bounding box center [1115, 114] width 80 height 33
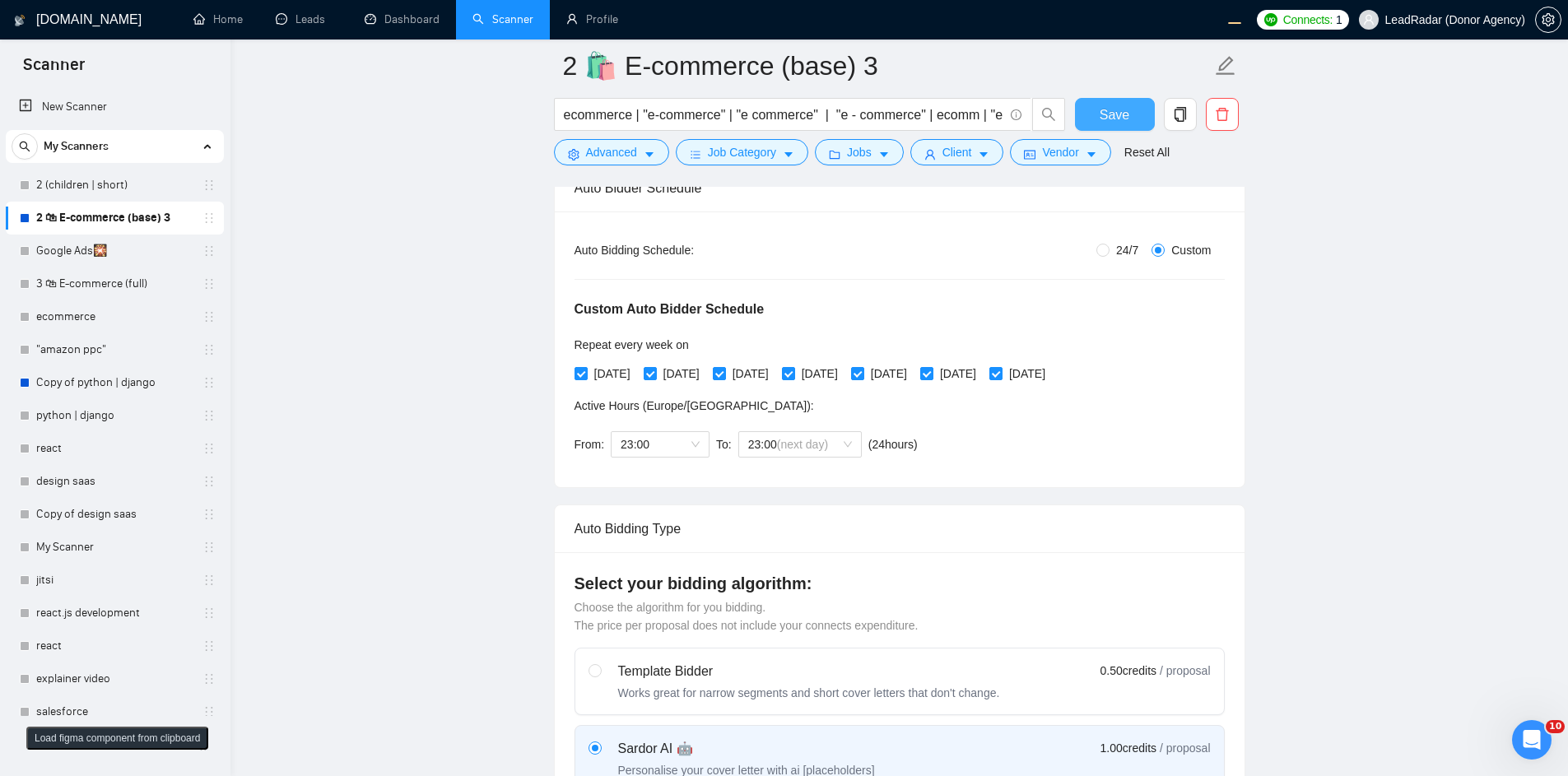
scroll to position [691, 0]
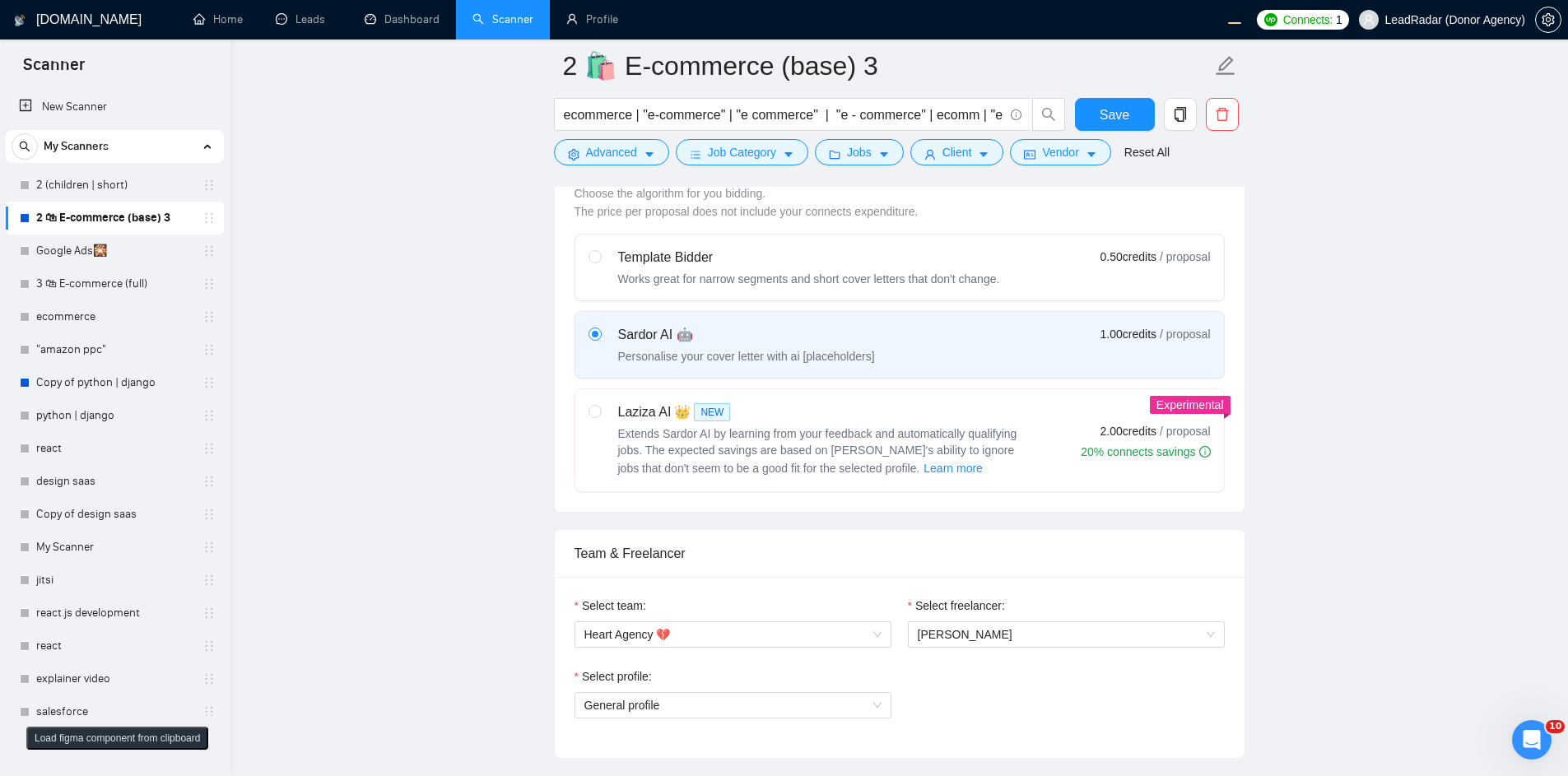
click at [757, 449] on span "Extends Sardor AI by learning from your feedback and automatically qualifying j…" at bounding box center [818, 450] width 400 height 48
click at [600, 416] on input "radio" at bounding box center [595, 411] width 11 height 11
radio input "true"
radio input "false"
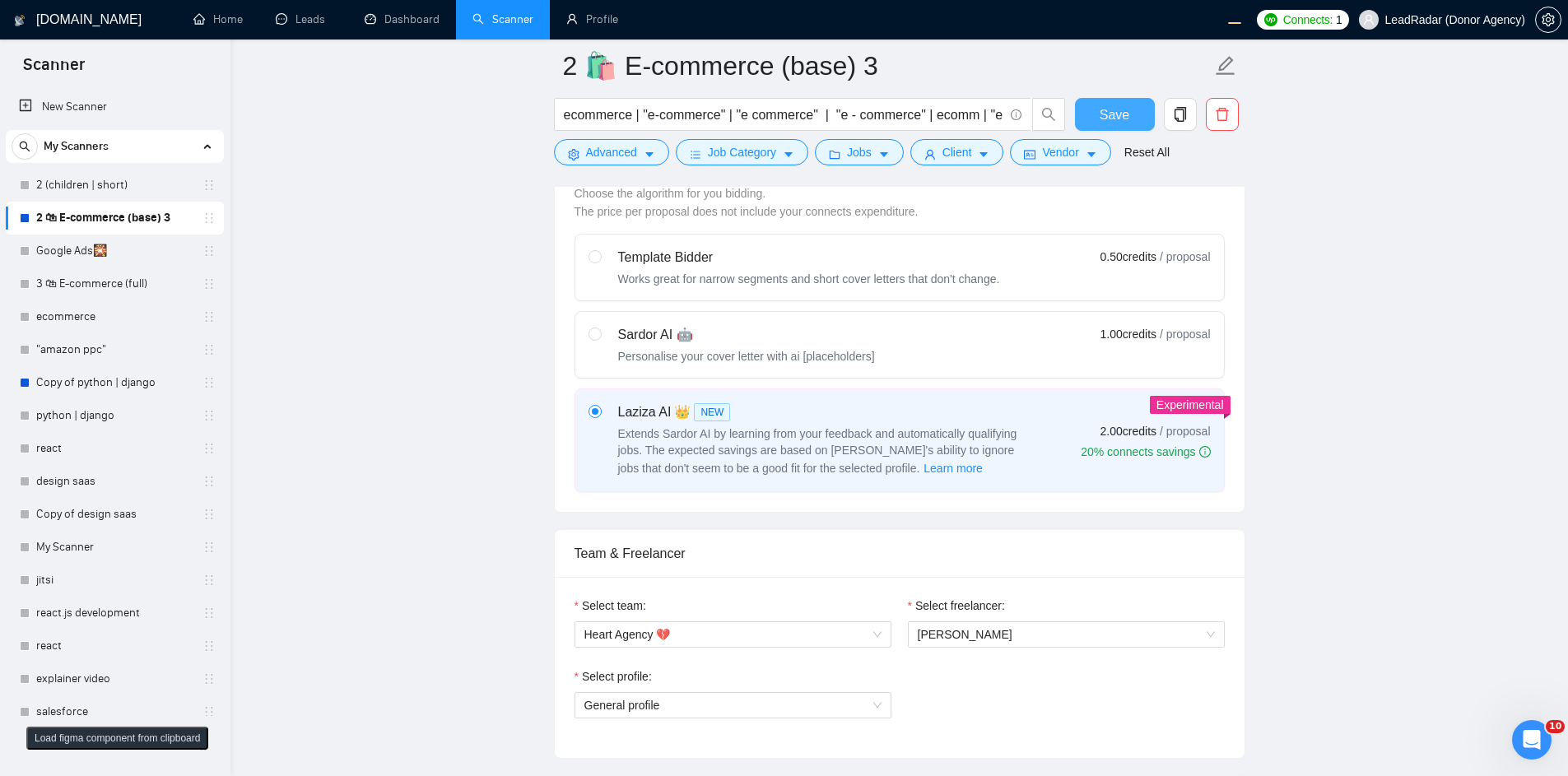
click at [1128, 118] on span "Save" at bounding box center [1114, 115] width 29 height 21
click at [692, 331] on div "Sardor AI 🤖" at bounding box center [746, 334] width 257 height 20
click at [600, 331] on input "radio" at bounding box center [595, 333] width 11 height 11
radio input "true"
radio input "false"
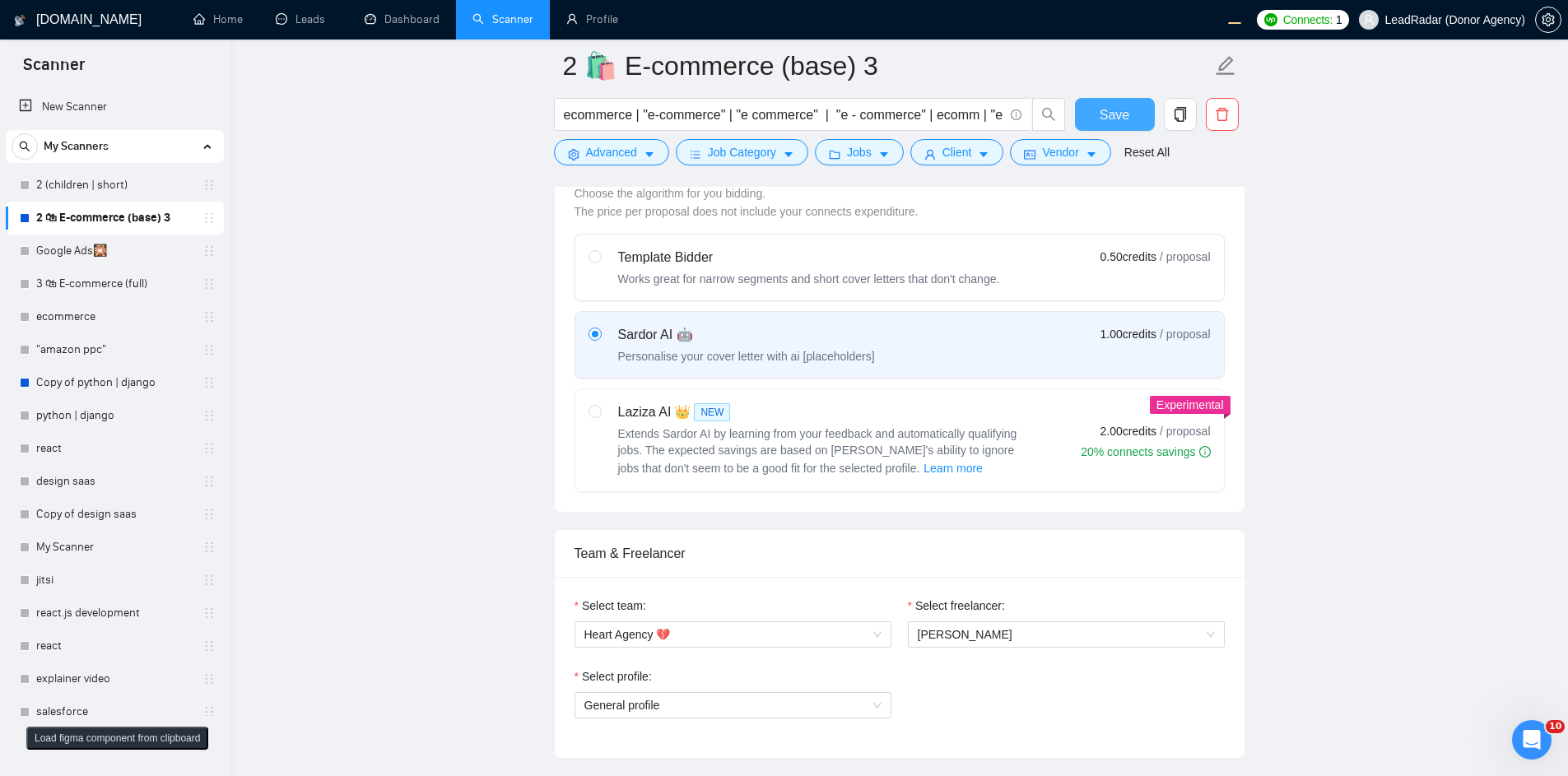
click at [1131, 105] on button "Save" at bounding box center [1115, 114] width 80 height 33
click at [624, 414] on div "Laziza AI 👑 NEW" at bounding box center [824, 412] width 412 height 20
click at [600, 414] on input "radio" at bounding box center [595, 411] width 11 height 11
radio input "true"
radio input "false"
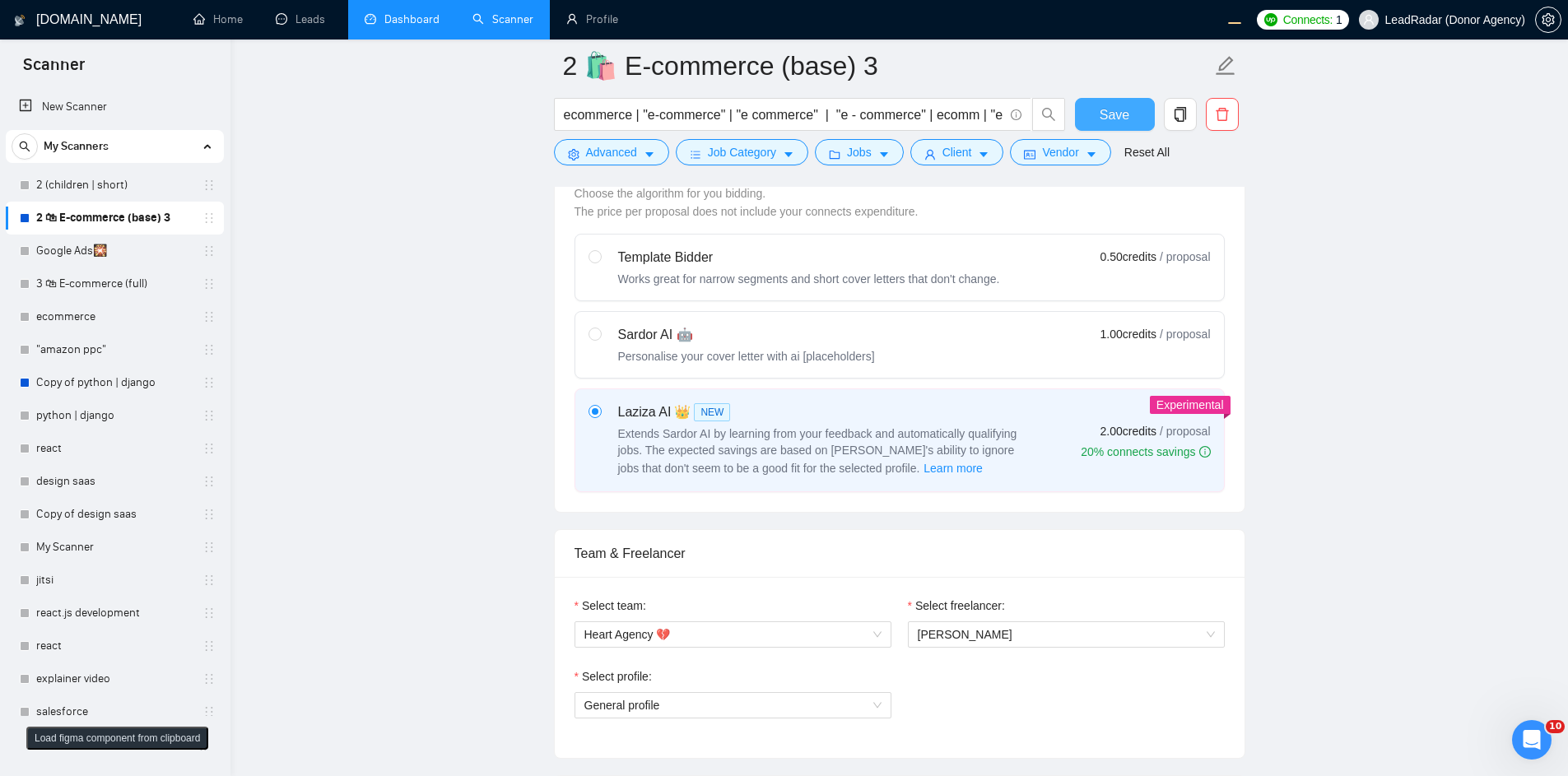
click at [1117, 124] on span "Save" at bounding box center [1114, 115] width 29 height 21
click at [1101, 119] on span "Save" at bounding box center [1114, 115] width 29 height 21
